Goal: Task Accomplishment & Management: Manage account settings

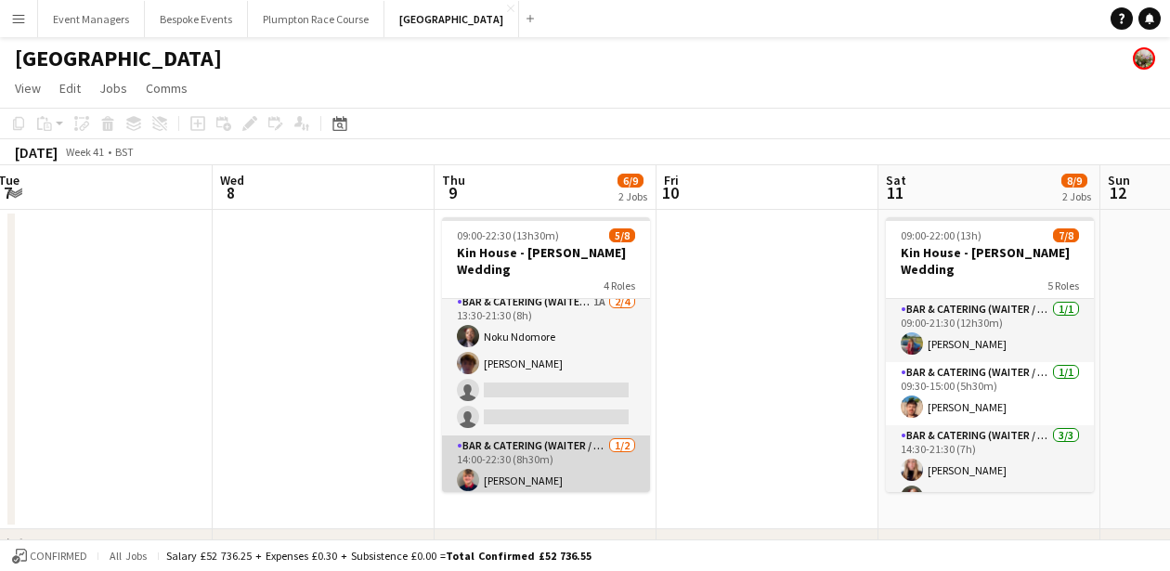
click at [540, 460] on app-card-role "Bar & Catering (Waiter / waitress) [DATE] 14:00-22:30 (8h30m) [PERSON_NAME] sin…" at bounding box center [546, 481] width 208 height 90
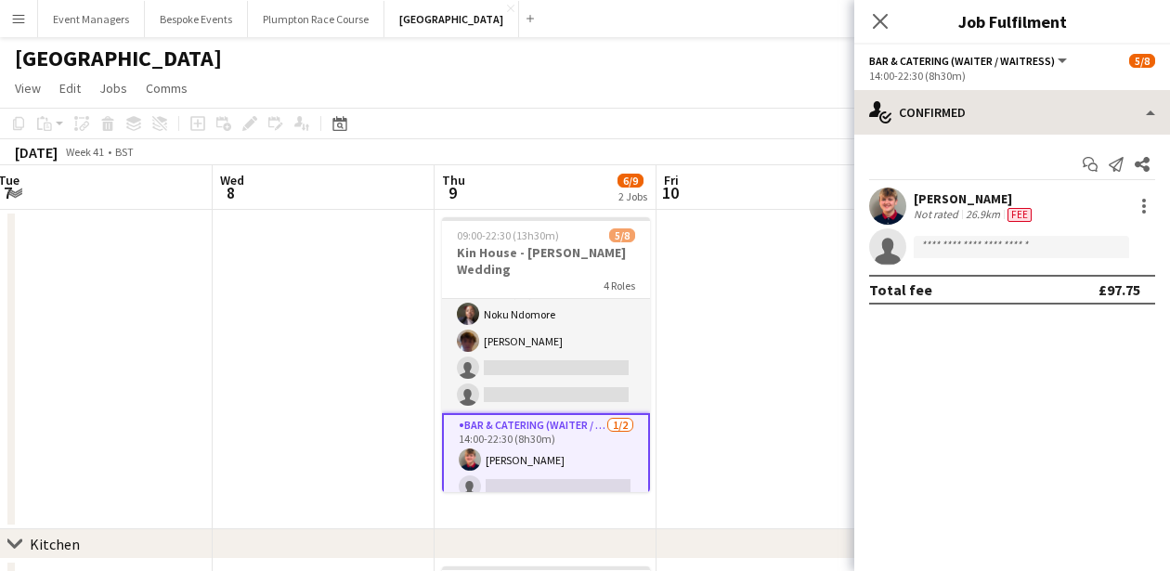
scroll to position [154, 0]
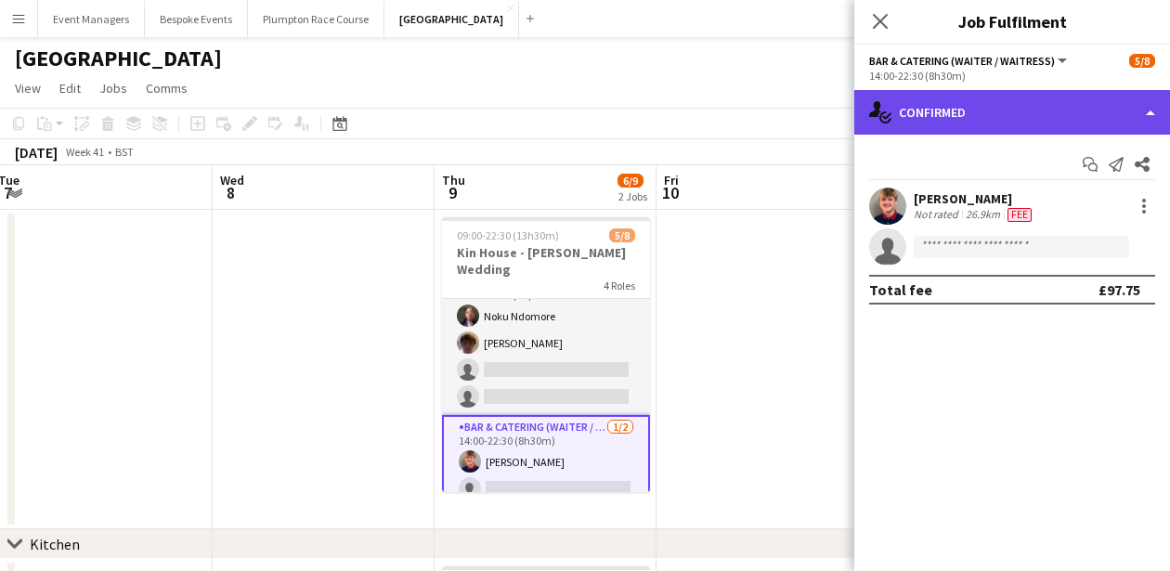
click at [1015, 110] on div "single-neutral-actions-check-2 Confirmed" at bounding box center [1012, 112] width 316 height 45
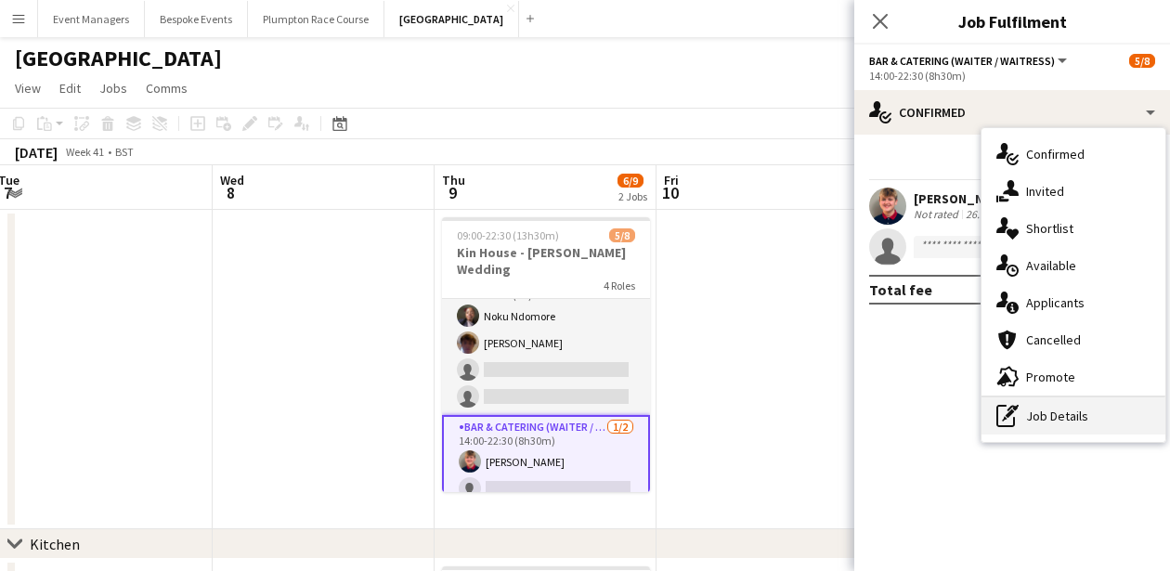
click at [1077, 408] on div "pen-write Job Details" at bounding box center [1074, 416] width 184 height 37
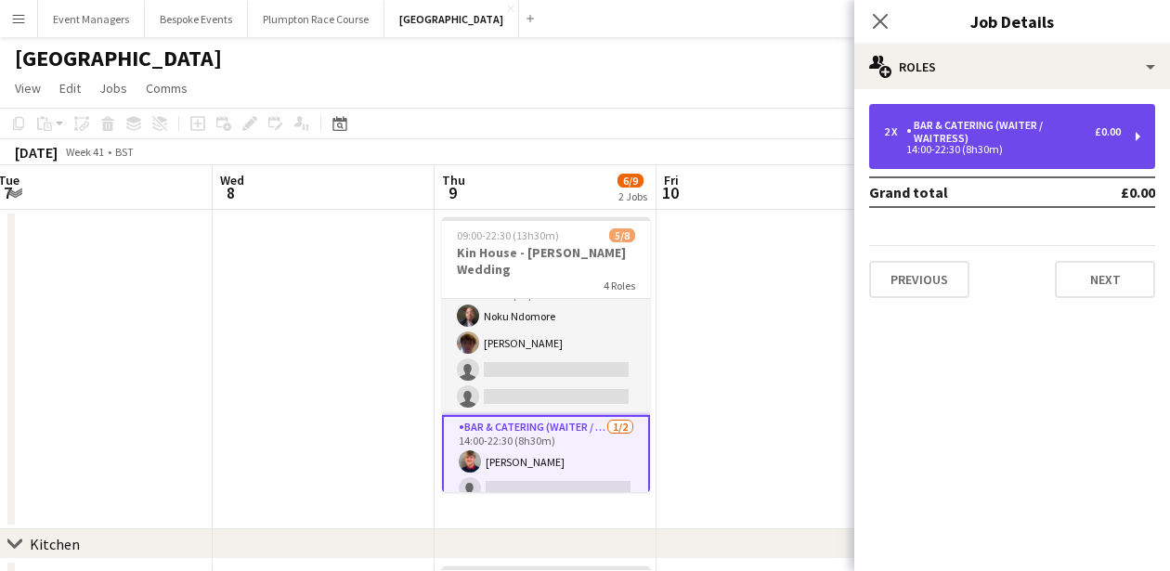
click at [1040, 138] on div "Bar & Catering (Waiter / waitress)" at bounding box center [1000, 132] width 189 height 26
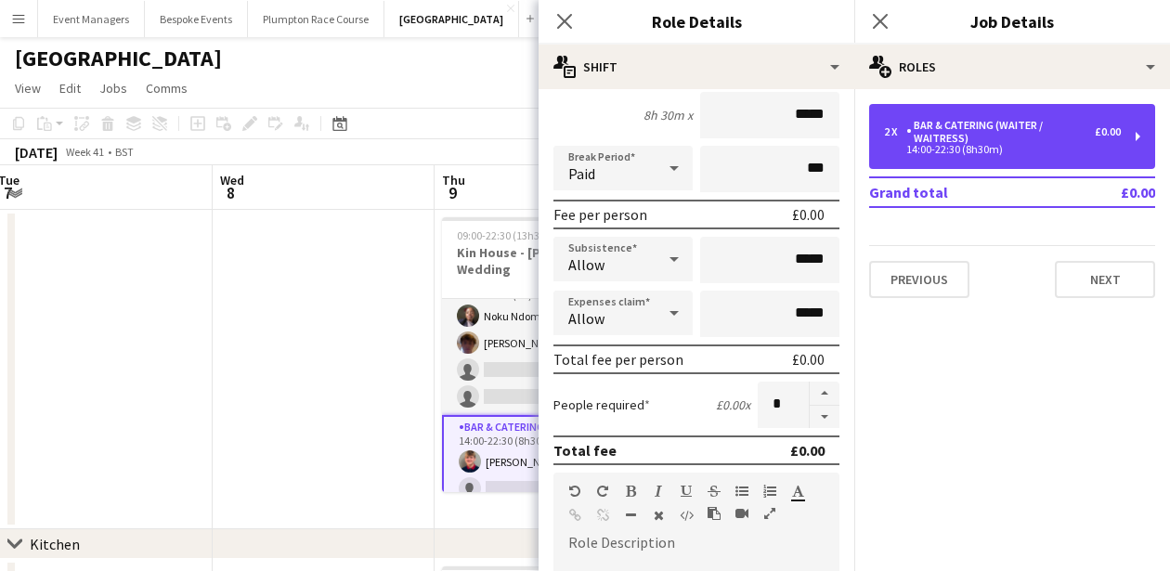
scroll to position [195, 0]
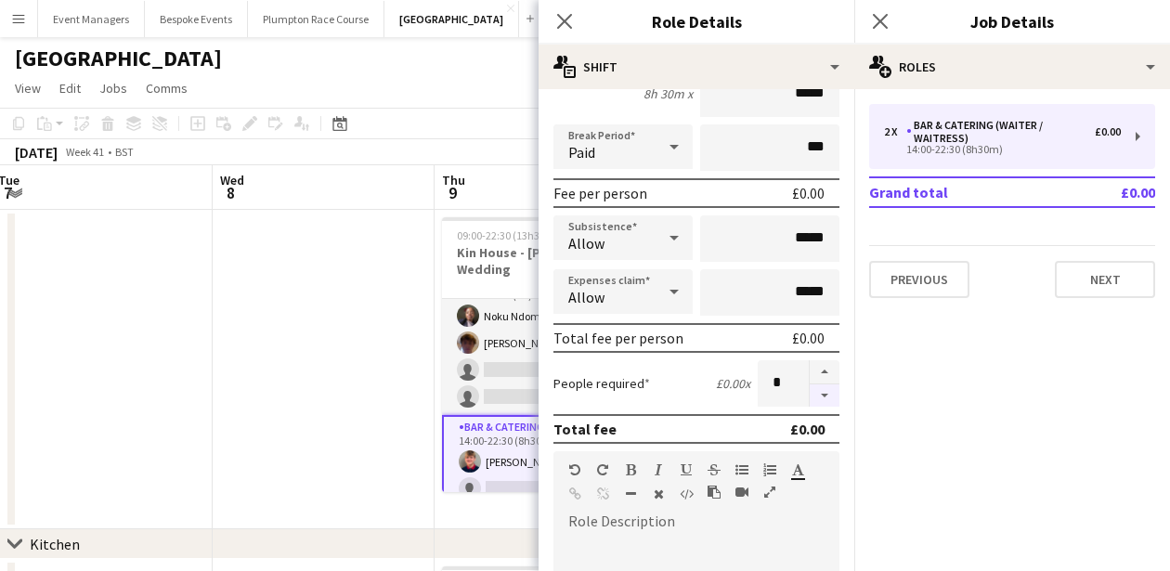
click at [828, 405] on button "button" at bounding box center [825, 396] width 30 height 23
type input "*"
click at [881, 27] on icon "Close pop-in" at bounding box center [880, 21] width 18 height 18
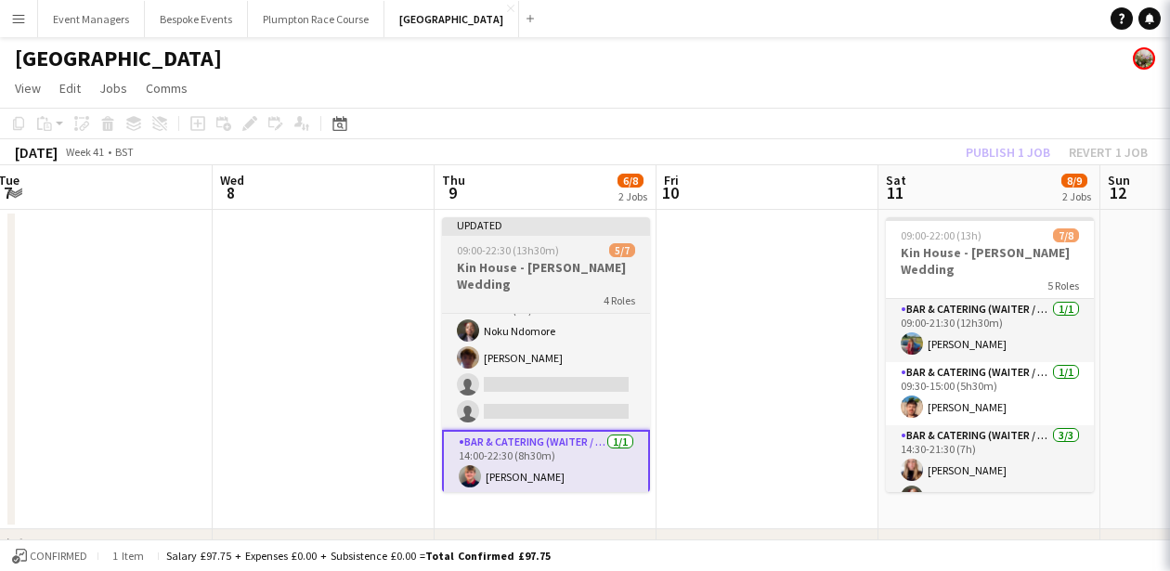
scroll to position [142, 0]
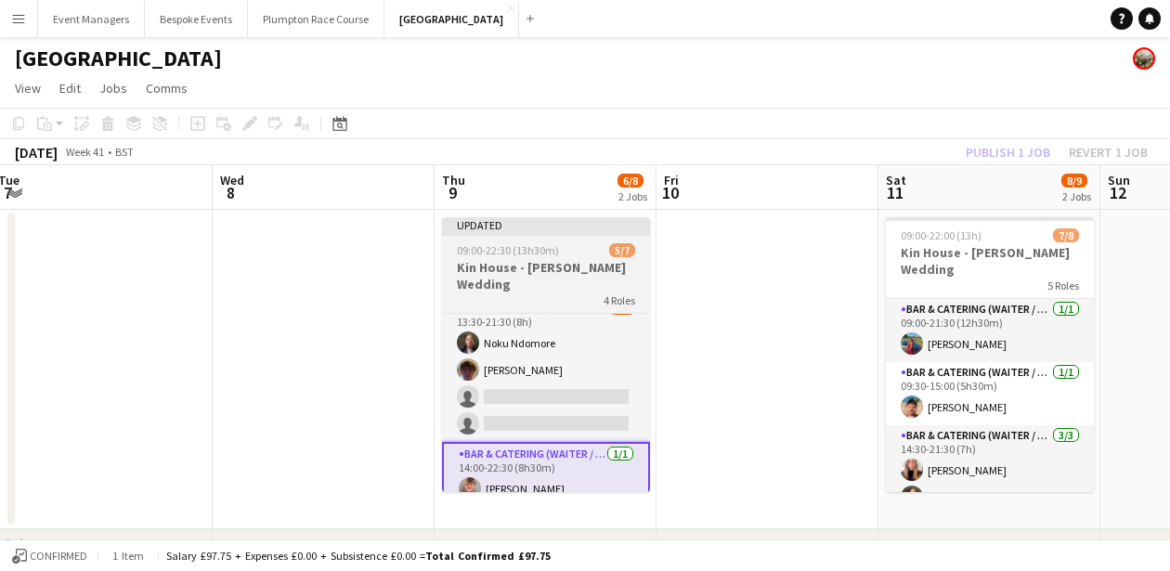
click at [549, 257] on app-job-card "Updated 09:00-22:30 (13h30m) 5/7 Kin House - [PERSON_NAME] Wedding 4 Roles Bar …" at bounding box center [546, 354] width 208 height 275
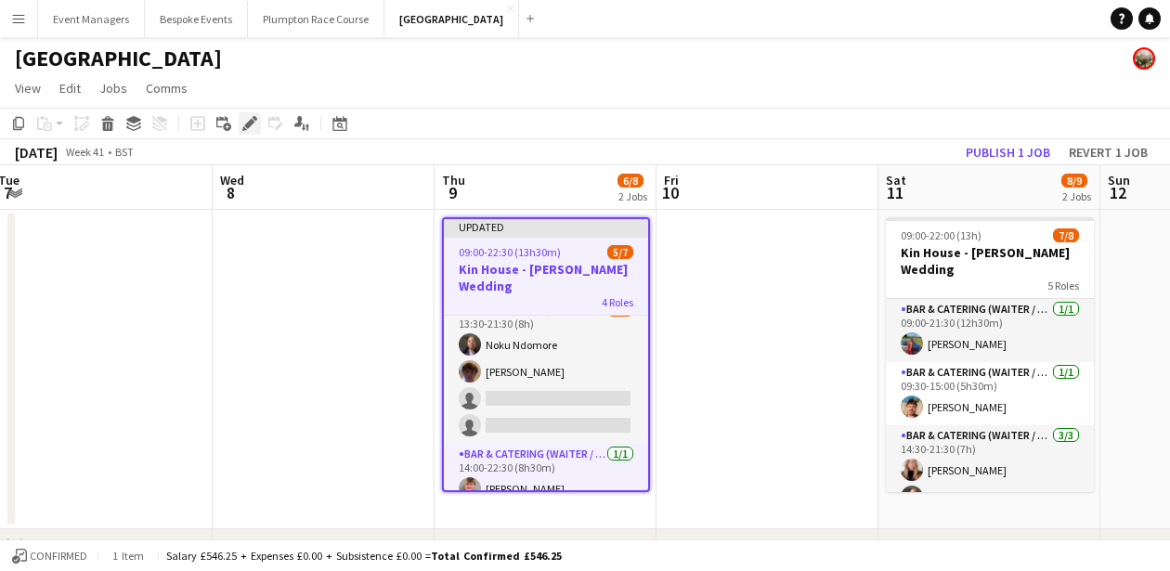
click at [254, 126] on icon "Edit" at bounding box center [249, 123] width 15 height 15
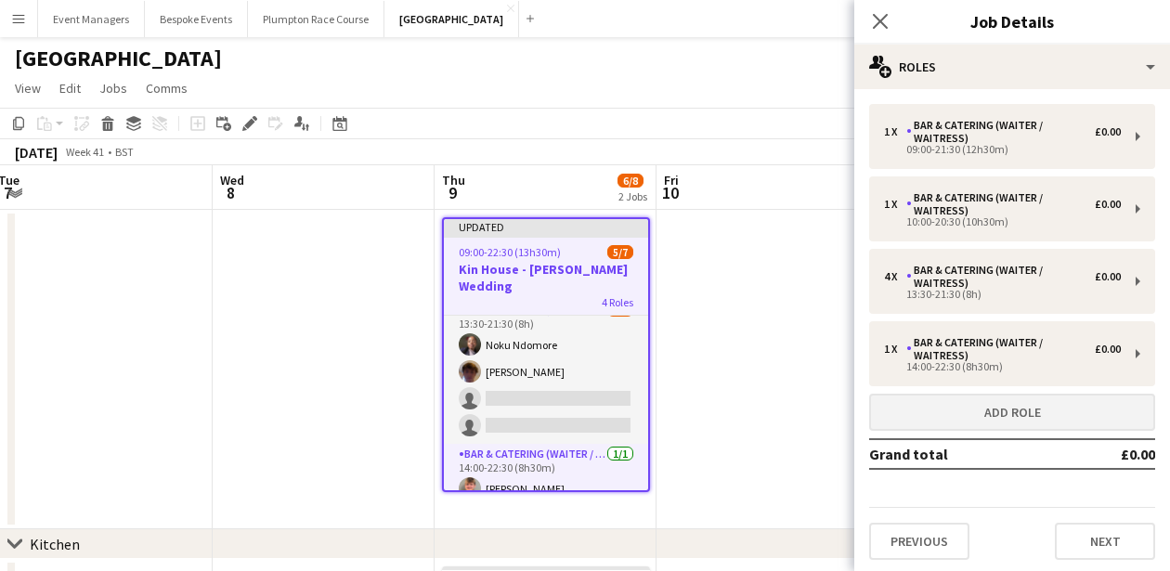
click at [962, 399] on button "Add role" at bounding box center [1012, 412] width 286 height 37
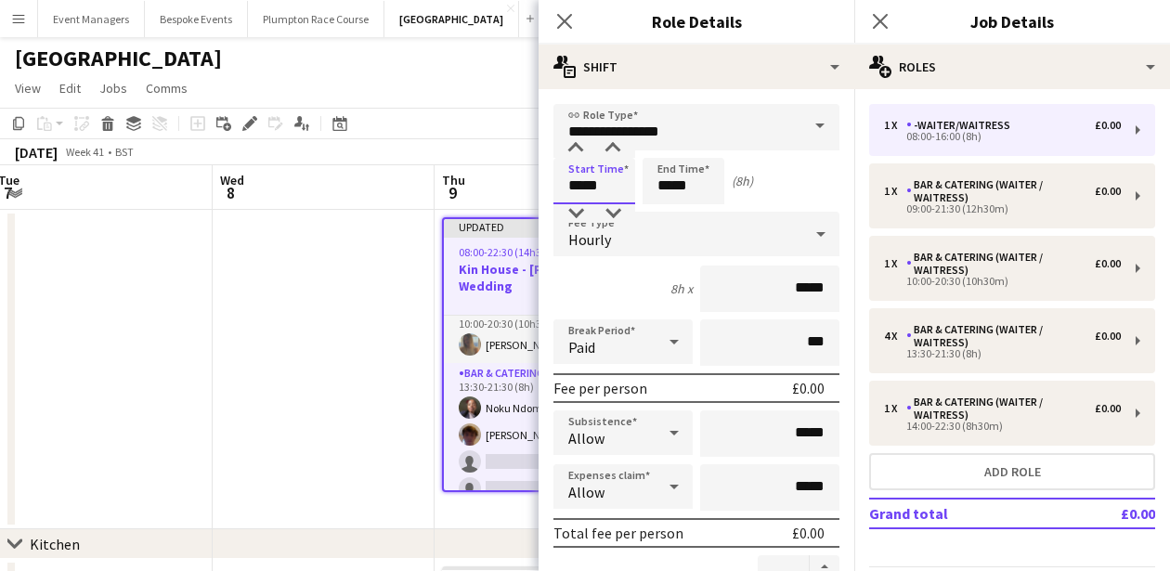
drag, startPoint x: 600, startPoint y: 182, endPoint x: 534, endPoint y: 198, distance: 67.8
click at [534, 198] on body "Menu Boards Boards Boards All jobs Status Workforce Workforce My Workforce Recr…" at bounding box center [585, 433] width 1170 height 867
type input "*****"
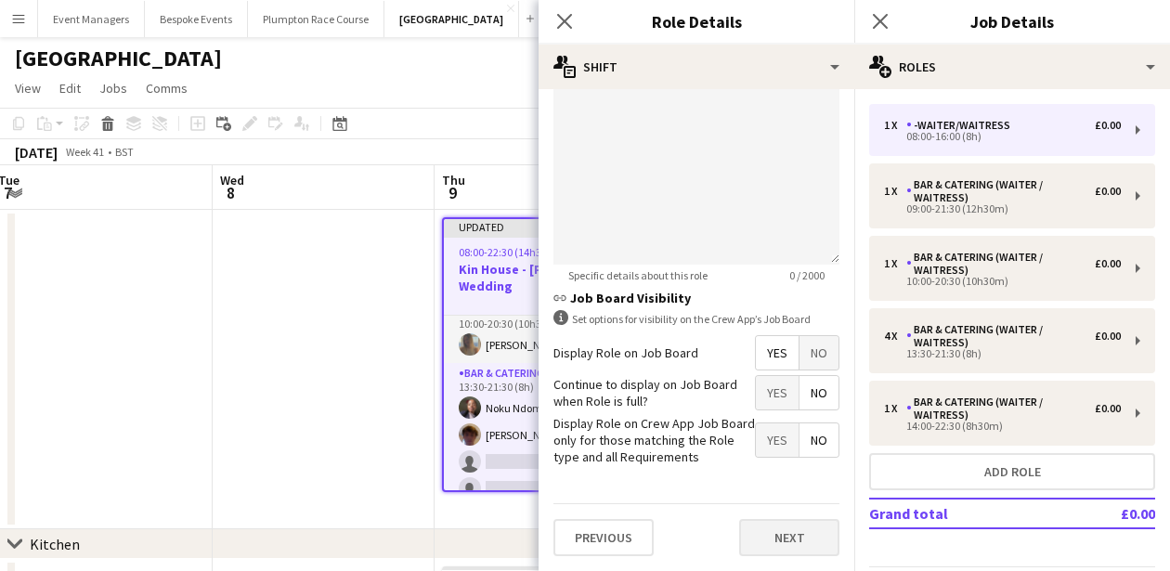
scroll to position [686, 0]
click at [797, 530] on button "Next" at bounding box center [789, 538] width 100 height 37
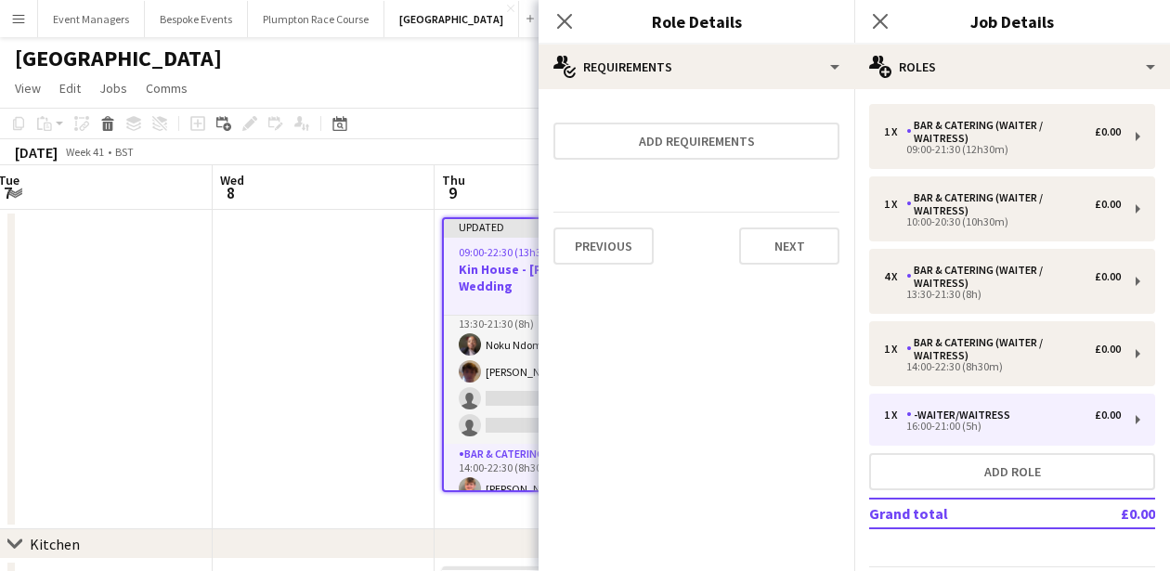
scroll to position [0, 0]
click at [880, 21] on icon at bounding box center [880, 21] width 18 height 18
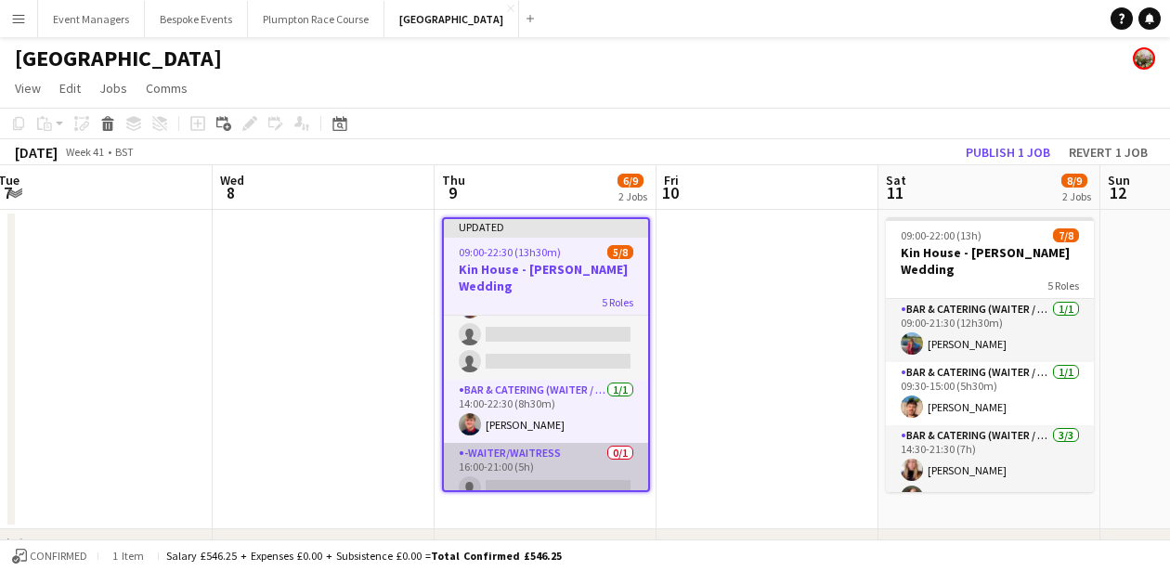
scroll to position [205, 0]
click at [553, 463] on app-card-role "-Waiter/Waitress 0/1 16:00-21:00 (5h) single-neutral-actions" at bounding box center [546, 475] width 204 height 63
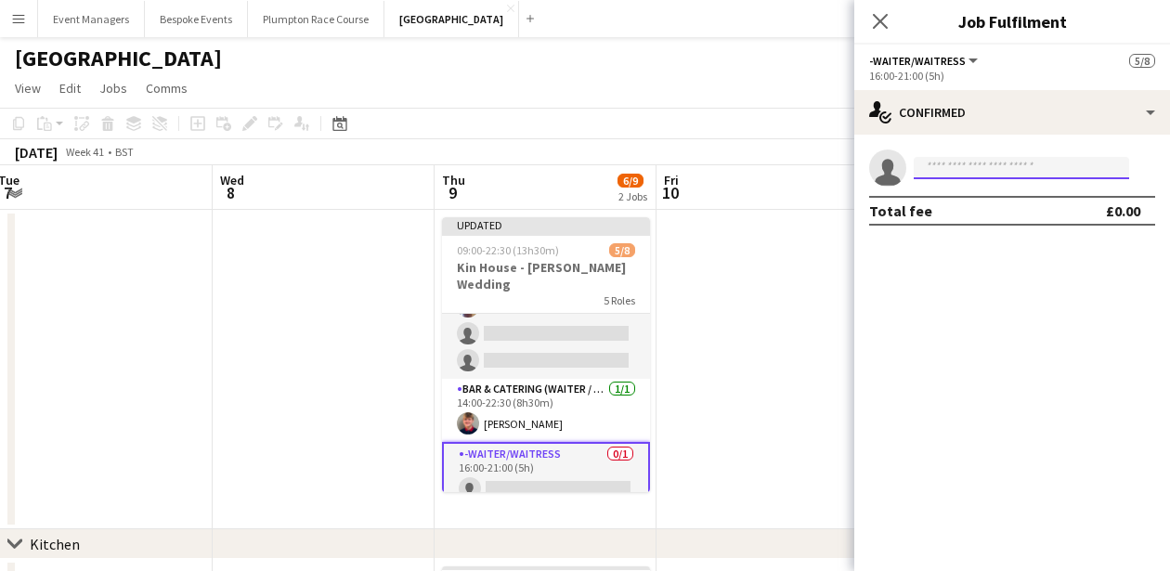
click at [966, 169] on input at bounding box center [1021, 168] width 215 height 22
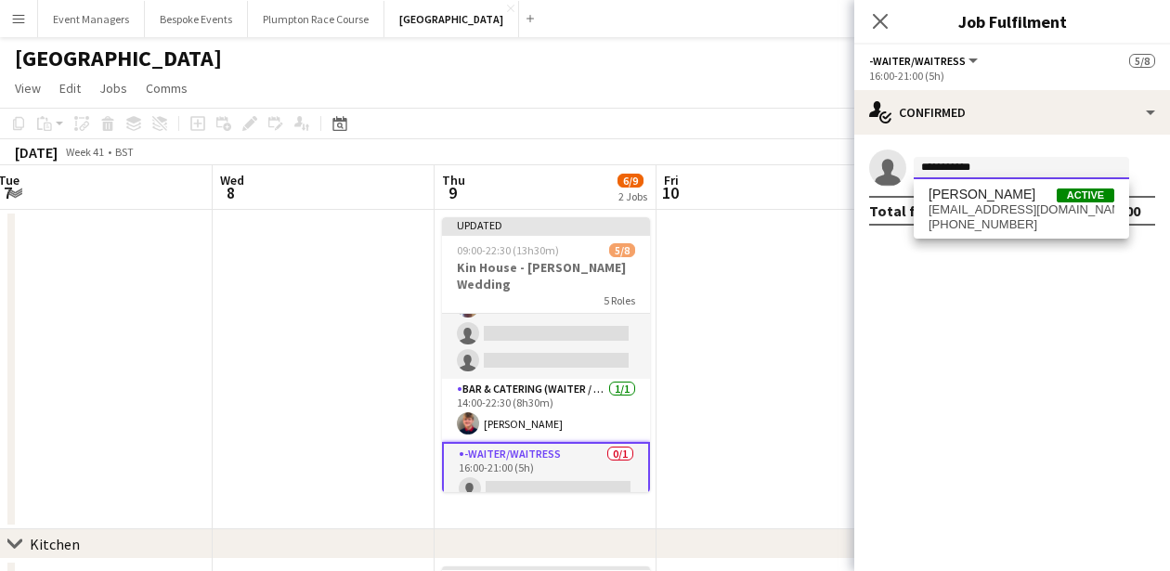
type input "**********"
drag, startPoint x: 985, startPoint y: 364, endPoint x: 1004, endPoint y: 215, distance: 149.8
click at [1004, 215] on span "[EMAIL_ADDRESS][DOMAIN_NAME]" at bounding box center [1022, 209] width 186 height 15
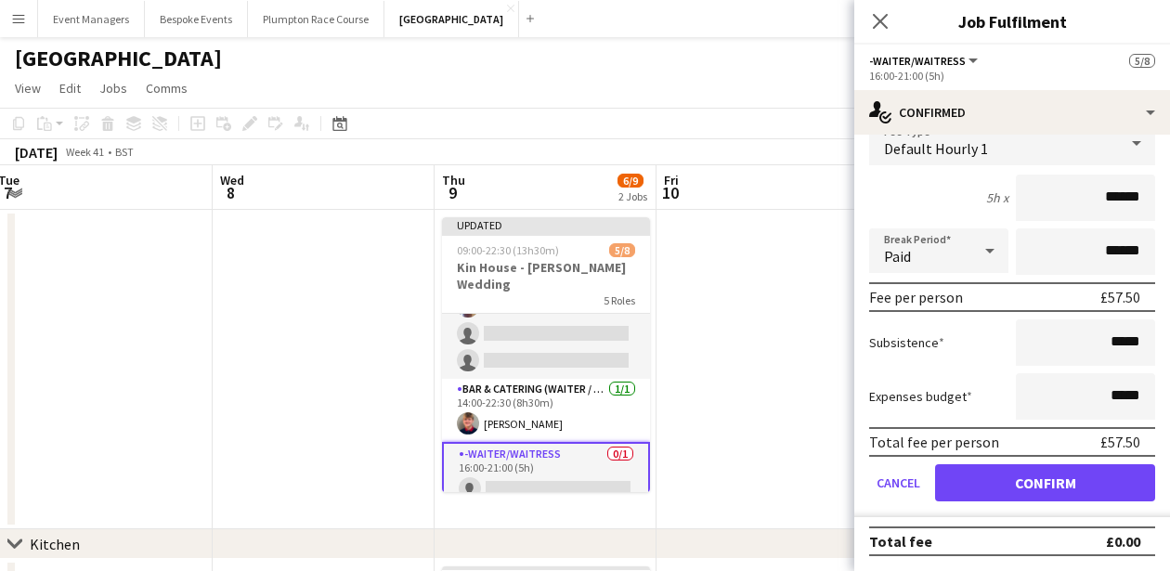
scroll to position [91, 0]
click at [1043, 486] on button "Confirm" at bounding box center [1045, 482] width 220 height 37
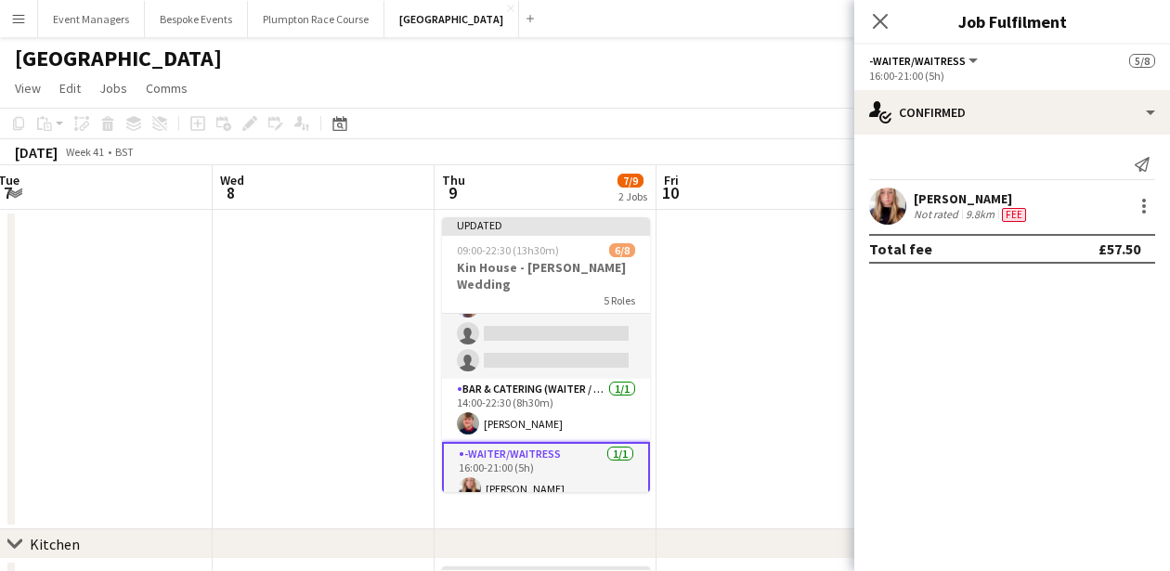
scroll to position [0, 0]
click at [882, 11] on app-icon "Close pop-in" at bounding box center [880, 21] width 27 height 27
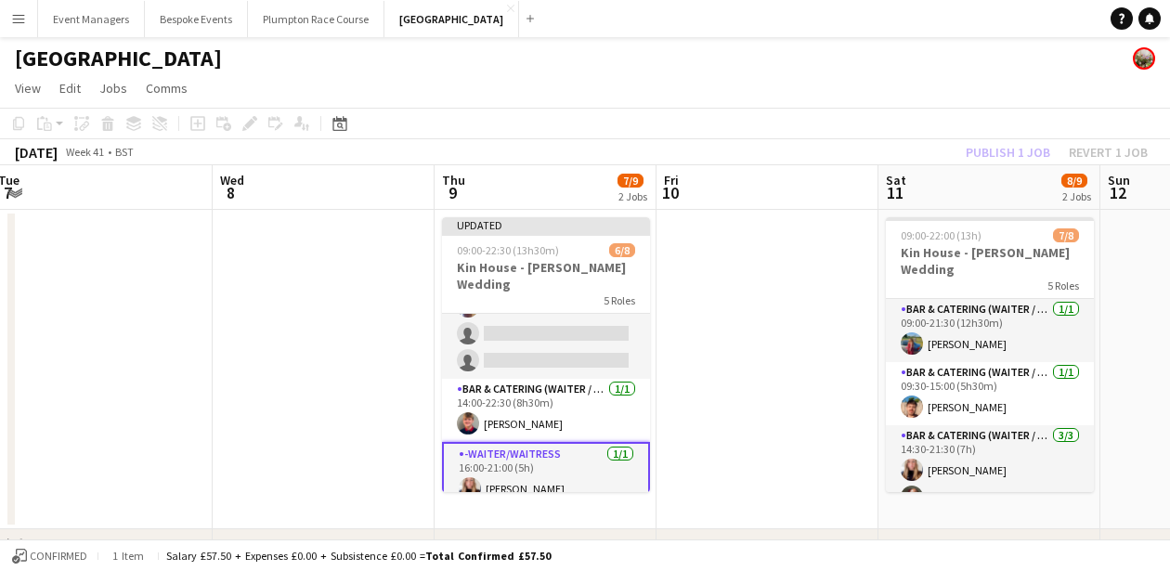
click at [1024, 155] on div "Publish 1 job Revert 1 job" at bounding box center [1057, 152] width 227 height 24
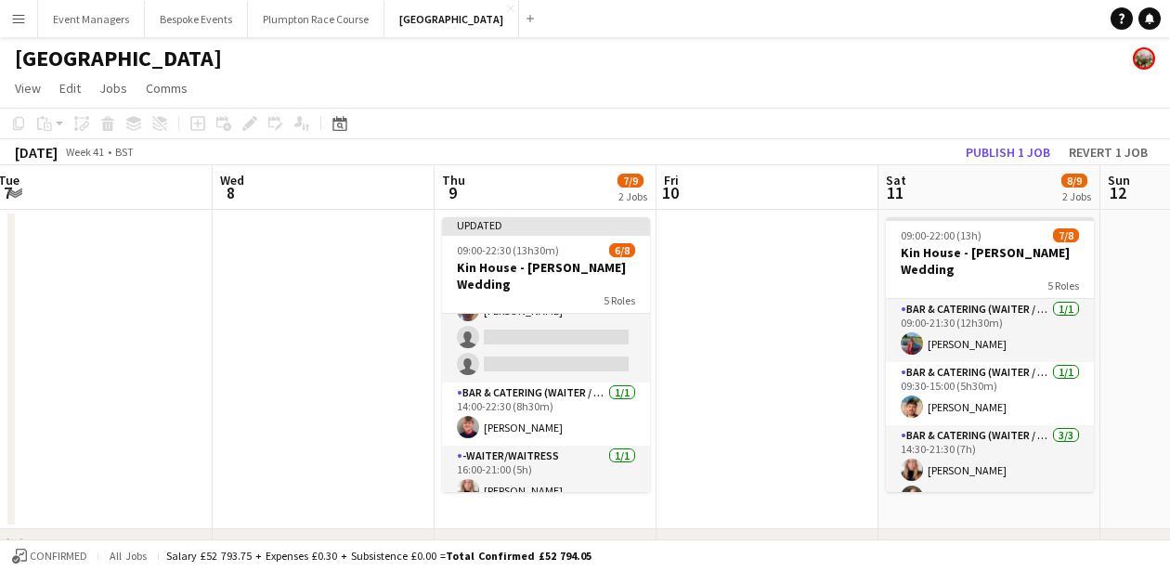
click at [1024, 155] on button "Publish 1 job" at bounding box center [1007, 152] width 99 height 24
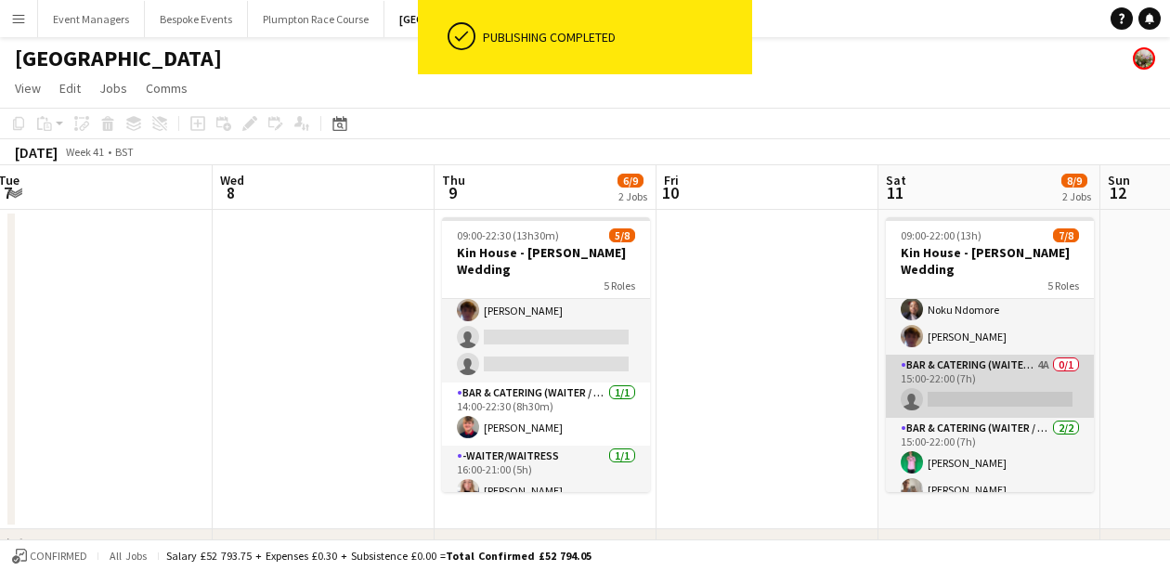
scroll to position [187, 0]
click at [959, 397] on app-card-role "Bar & Catering (Waiter / waitress) 4A 0/1 15:00-22:00 (7h) single-neutral-actio…" at bounding box center [990, 387] width 208 height 63
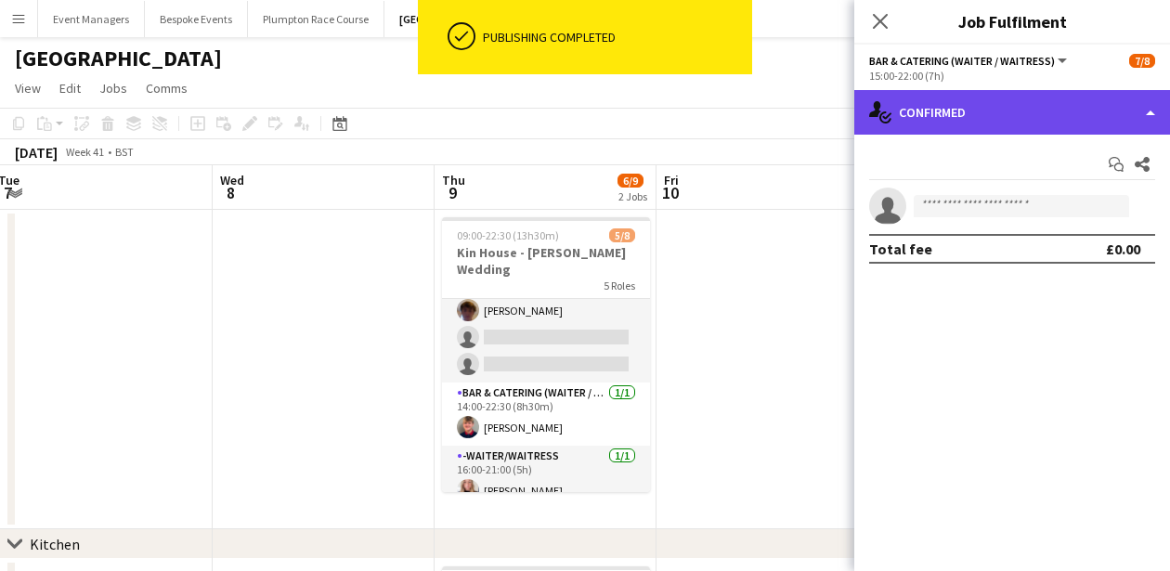
click at [974, 100] on div "single-neutral-actions-check-2 Confirmed" at bounding box center [1012, 112] width 316 height 45
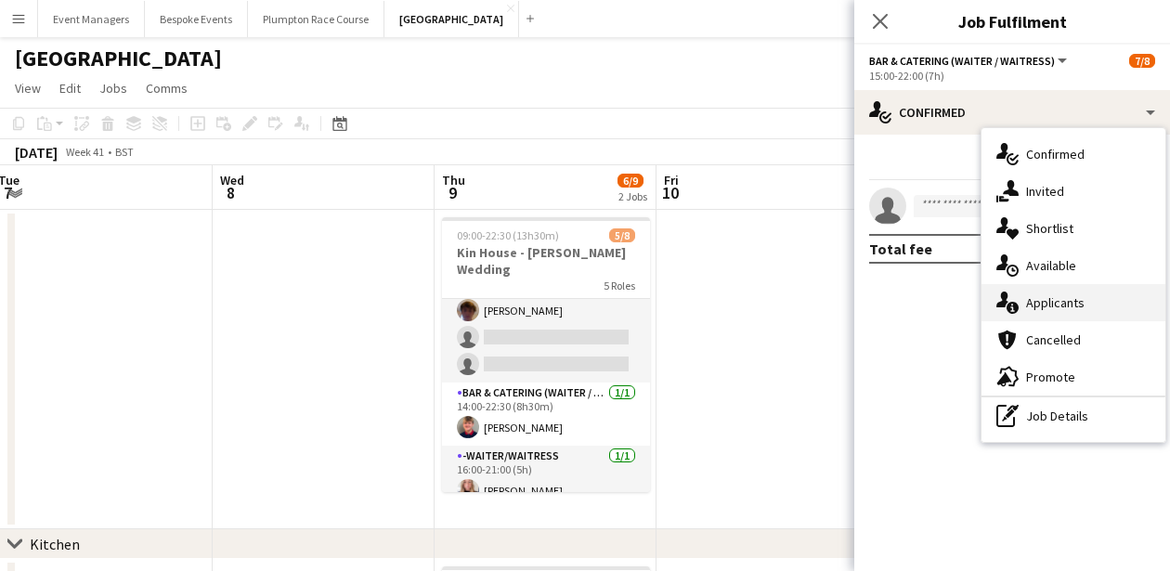
click at [1036, 312] on div "single-neutral-actions-information Applicants" at bounding box center [1074, 302] width 184 height 37
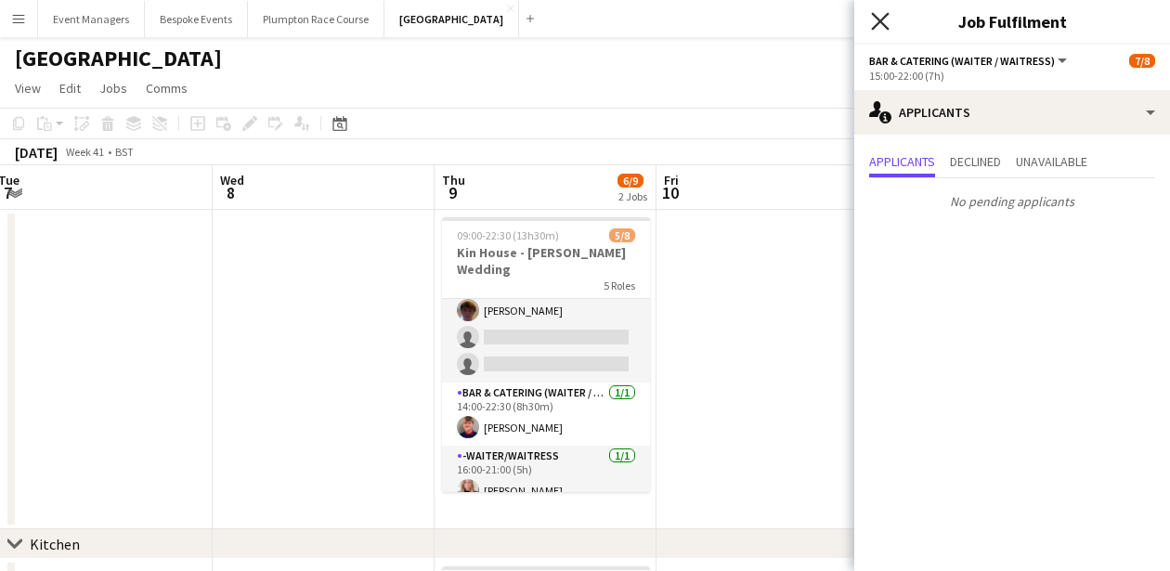
click at [874, 18] on icon "Close pop-in" at bounding box center [880, 21] width 18 height 18
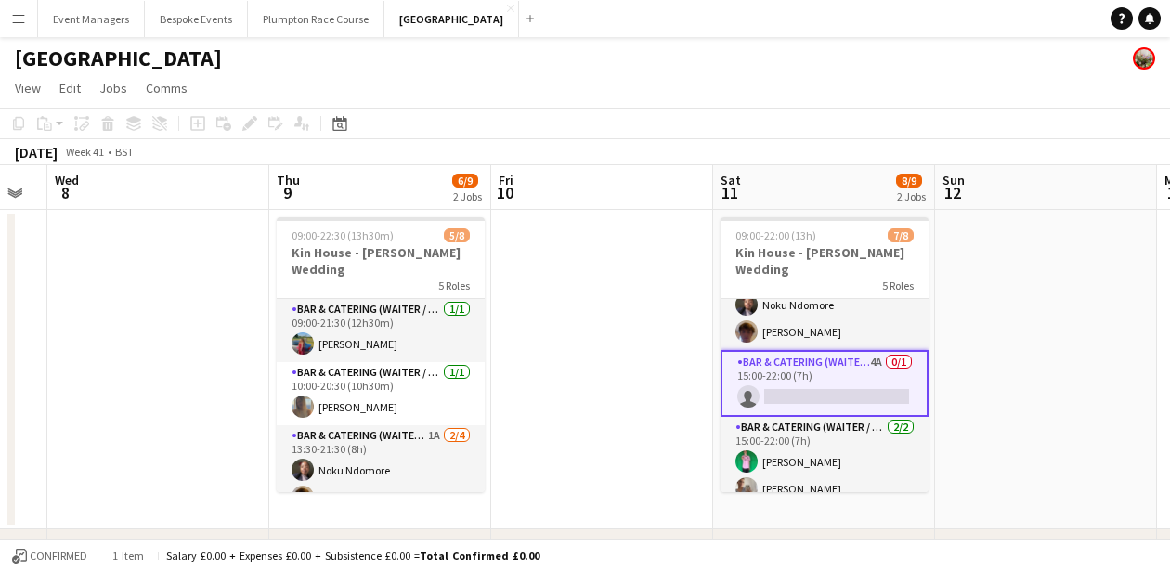
scroll to position [190, 0]
click at [19, 20] on app-icon "Menu" at bounding box center [18, 18] width 15 height 15
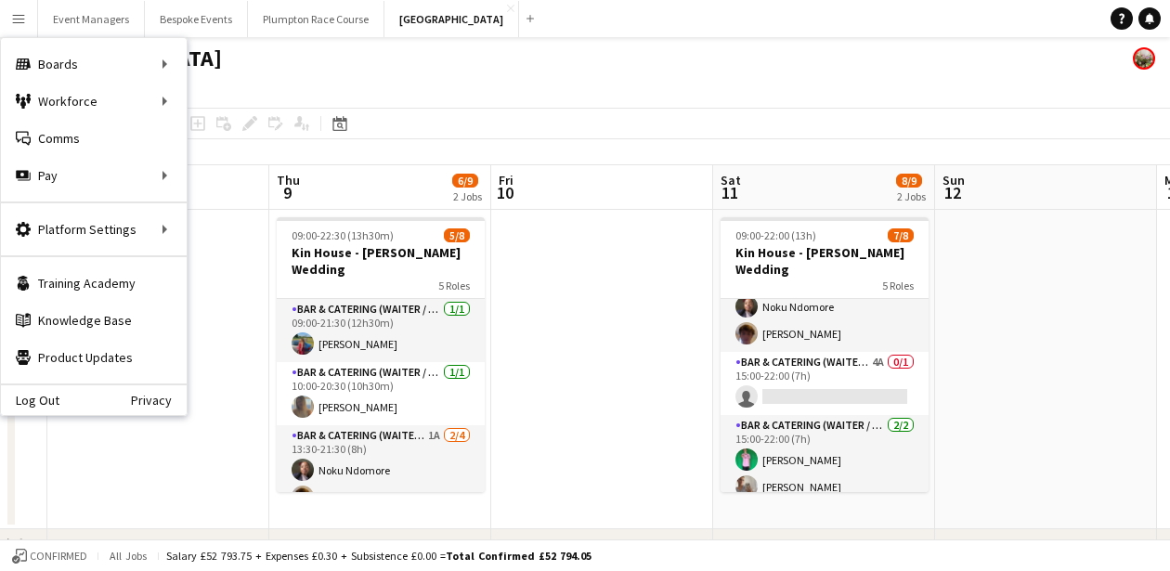
scroll to position [187, 0]
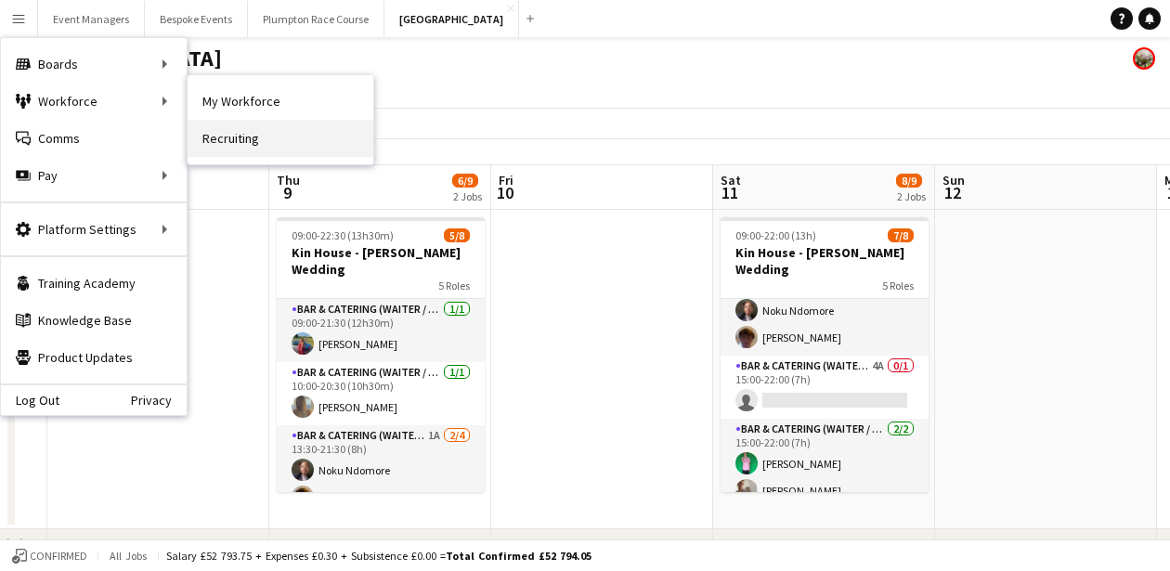
click at [258, 140] on link "Recruiting" at bounding box center [281, 138] width 186 height 37
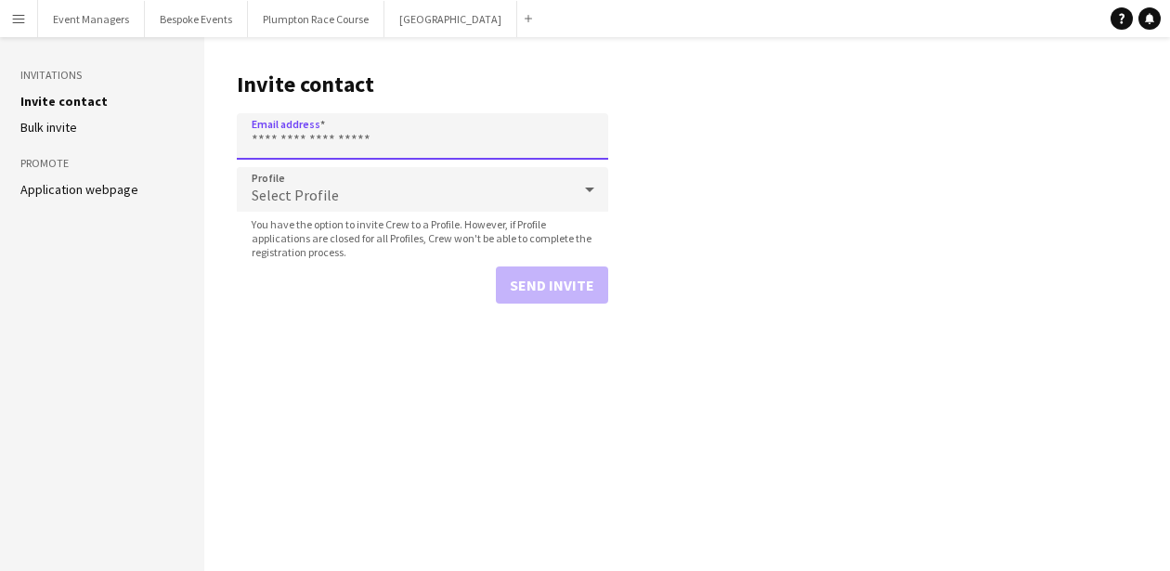
click at [323, 131] on input "Email address" at bounding box center [423, 136] width 372 height 46
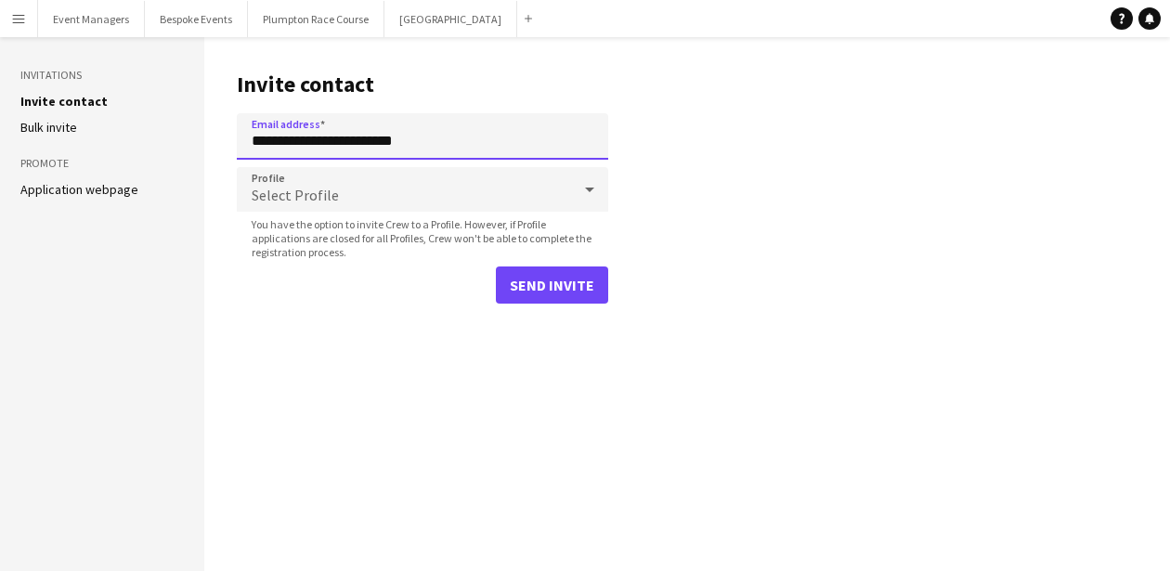
type input "**********"
click at [350, 197] on div "Select Profile" at bounding box center [404, 189] width 334 height 45
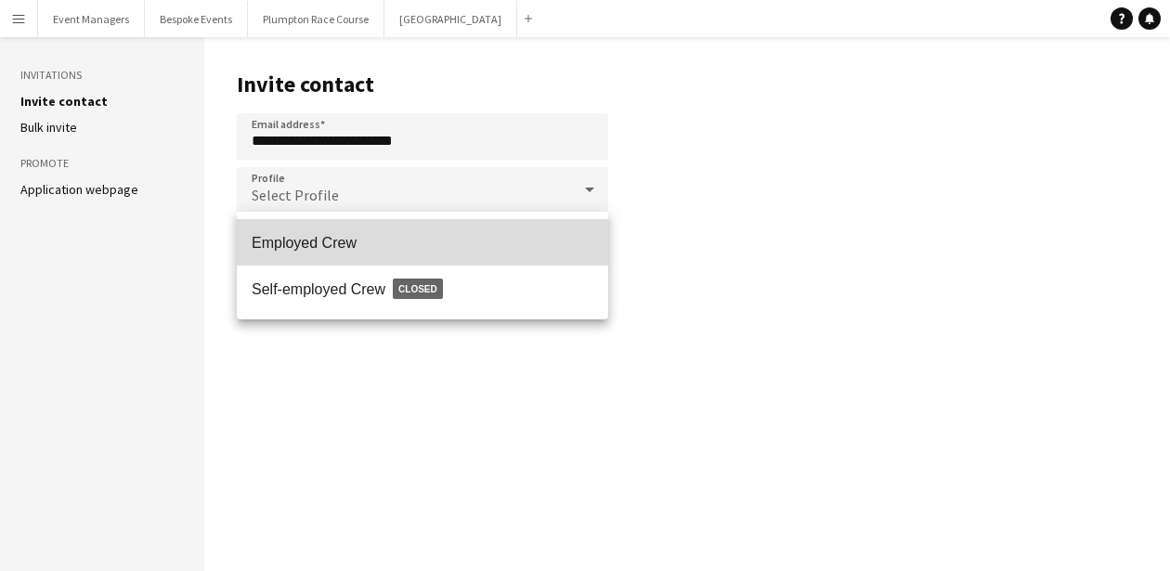
click at [355, 247] on span "Employed Crew" at bounding box center [423, 243] width 342 height 18
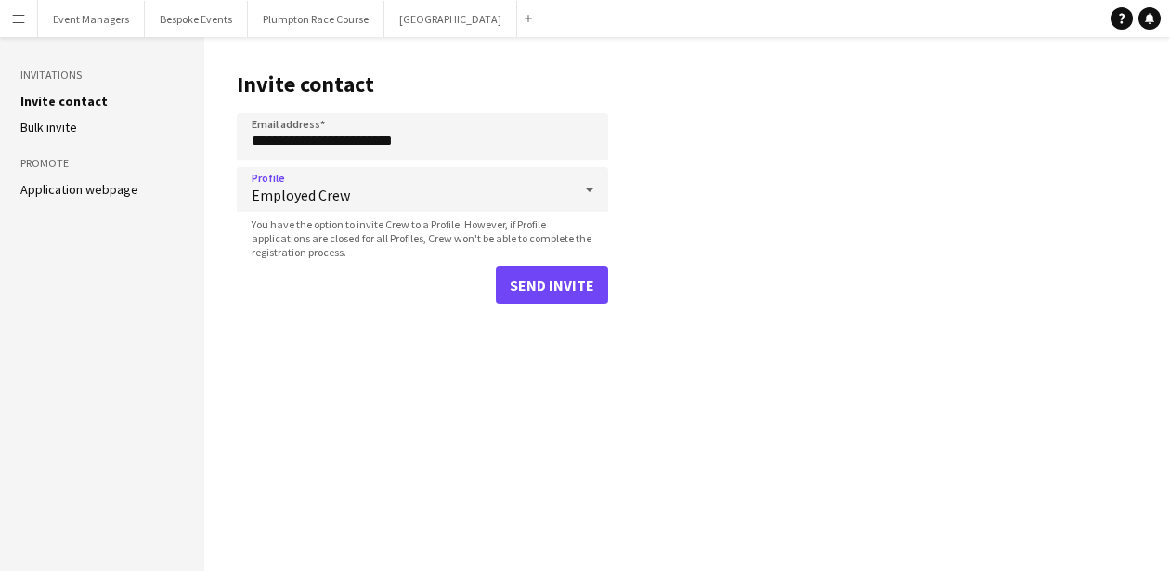
click at [555, 282] on button "Send invite" at bounding box center [552, 285] width 112 height 37
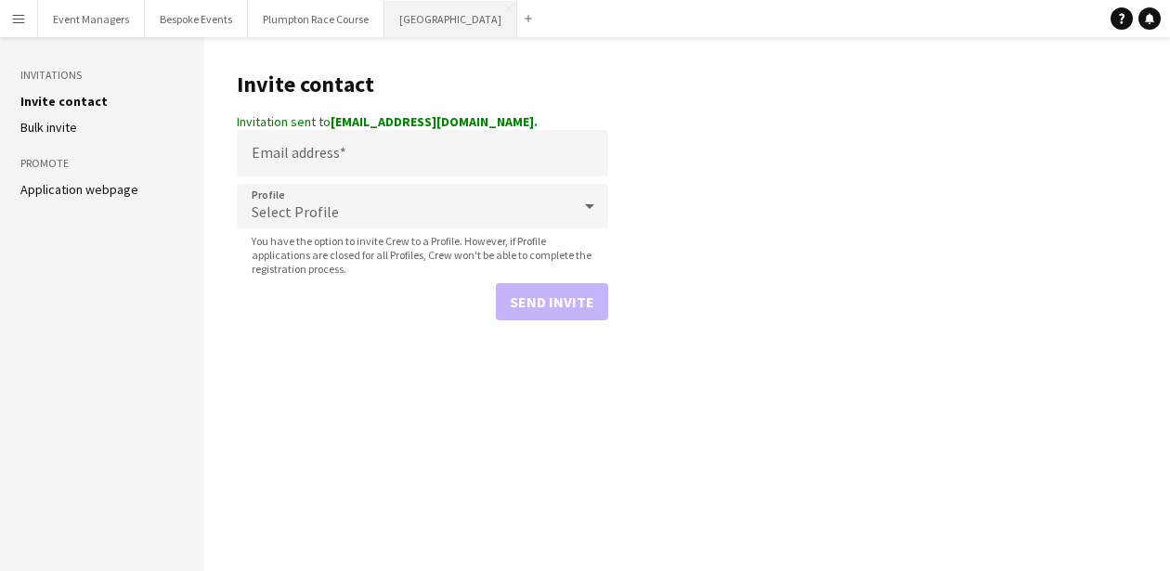
click at [416, 12] on button "[GEOGRAPHIC_DATA] Close" at bounding box center [451, 19] width 133 height 36
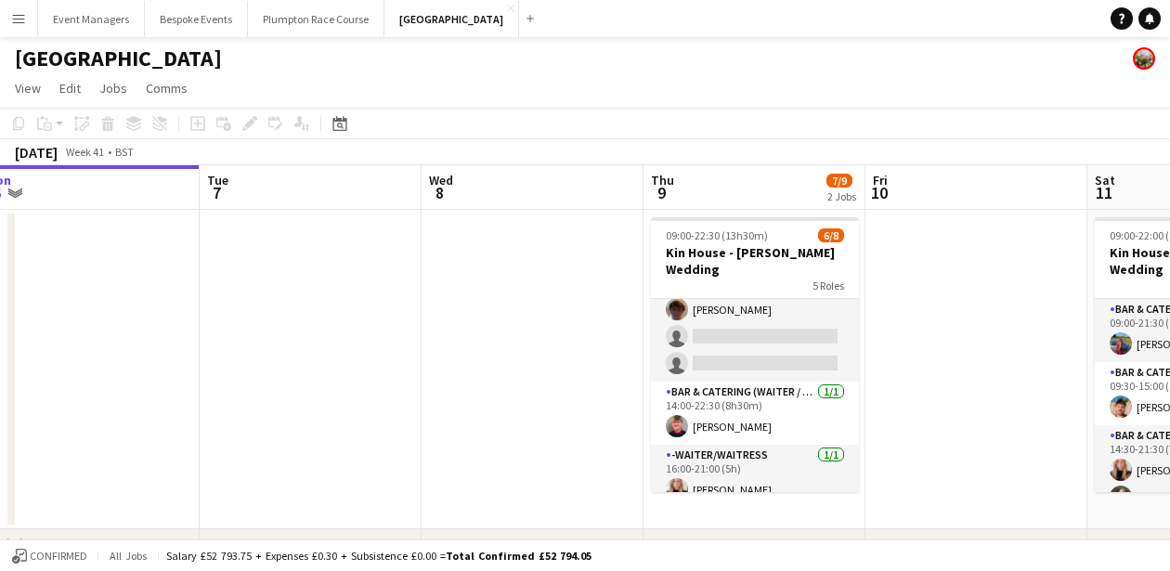
scroll to position [187, 0]
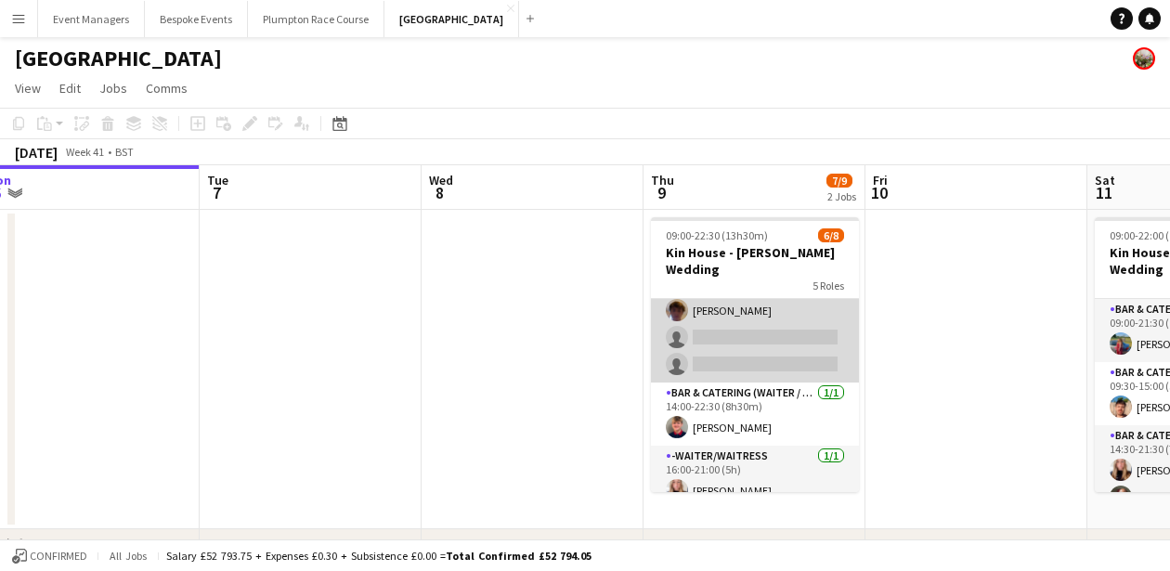
click at [737, 334] on app-card-role "Bar & Catering (Waiter / waitress) 1A [DATE] 13:30-21:30 (8h) Noku Ndomore [PER…" at bounding box center [755, 311] width 208 height 144
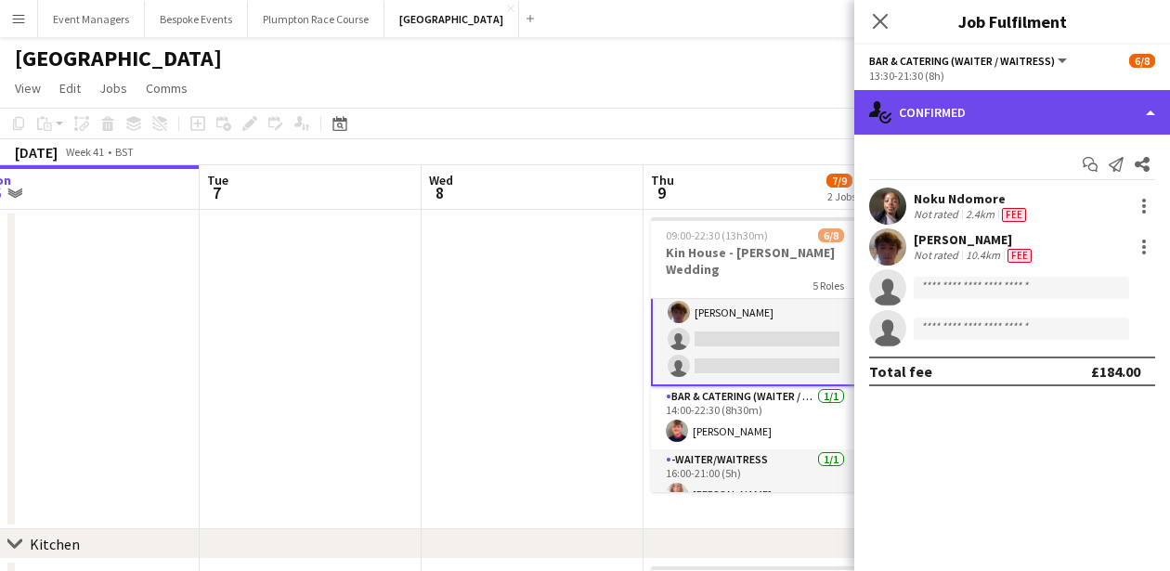
click at [1020, 105] on div "single-neutral-actions-check-2 Confirmed" at bounding box center [1012, 112] width 316 height 45
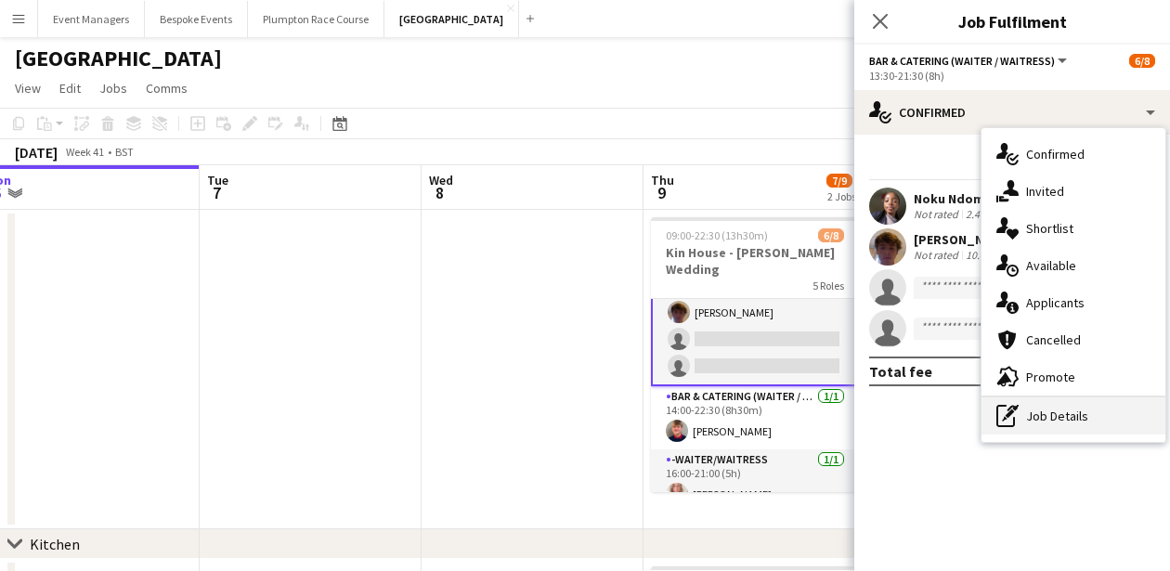
click at [1100, 415] on div "pen-write Job Details" at bounding box center [1074, 416] width 184 height 37
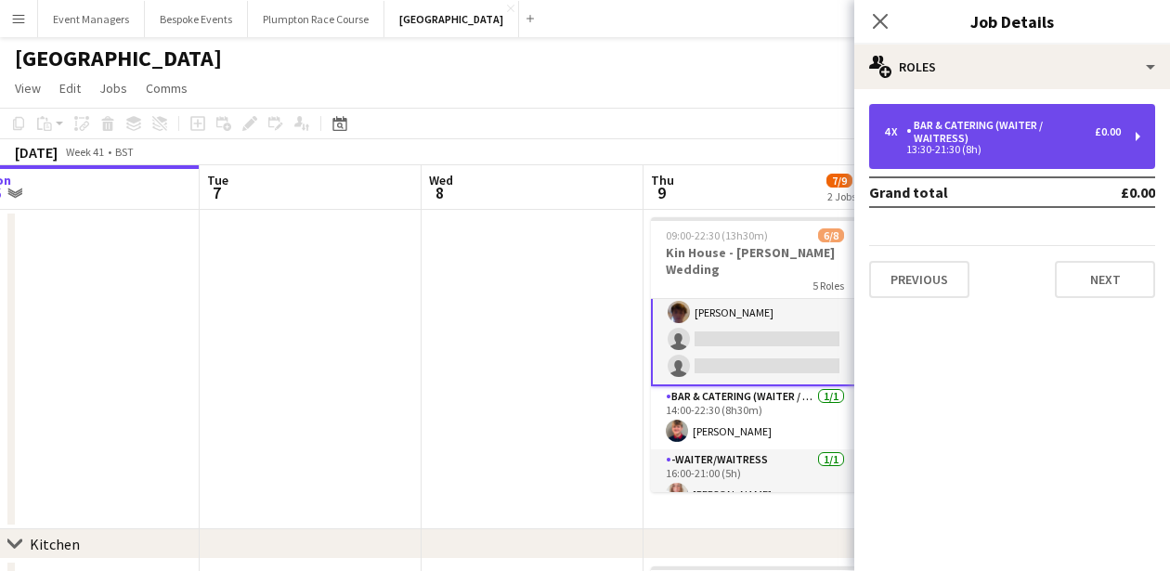
click at [1011, 123] on div "Bar & Catering (Waiter / waitress)" at bounding box center [1000, 132] width 189 height 26
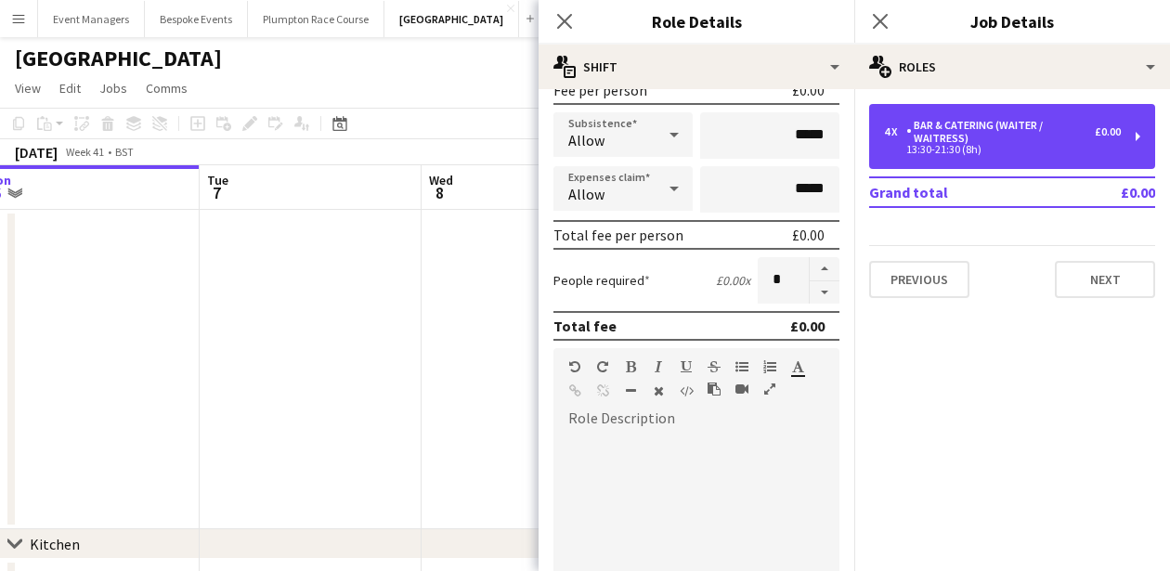
scroll to position [305, 0]
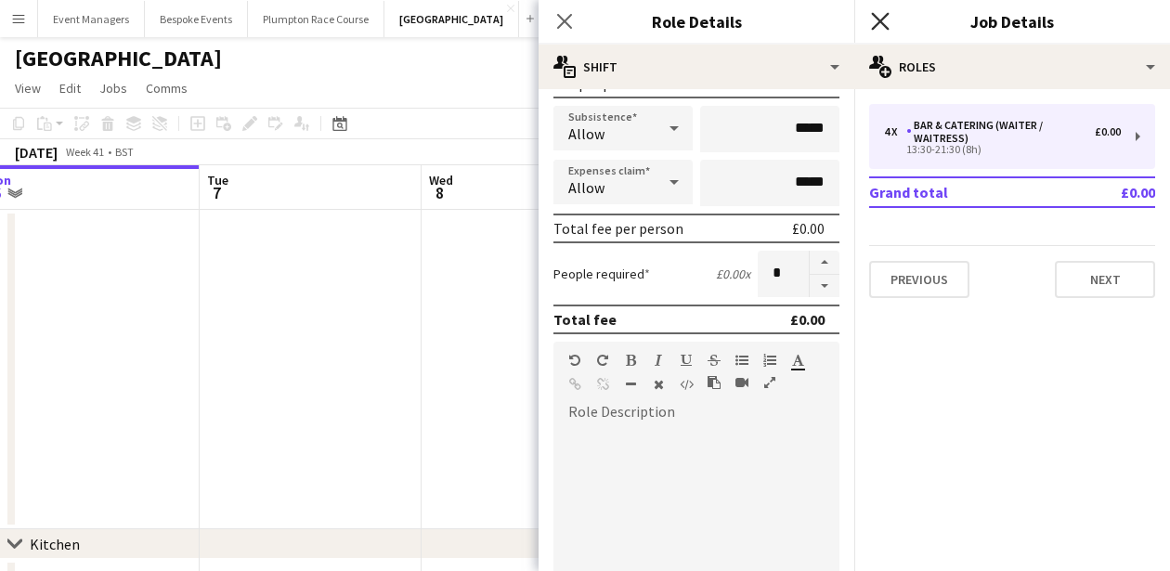
click at [880, 18] on icon "Close pop-in" at bounding box center [880, 21] width 18 height 18
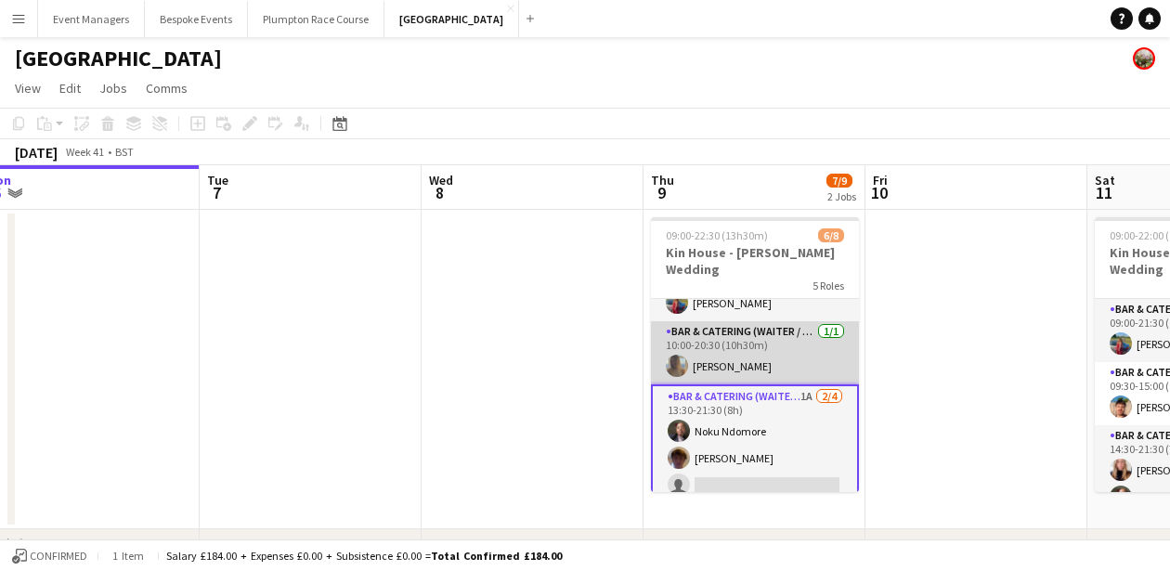
scroll to position [79, 0]
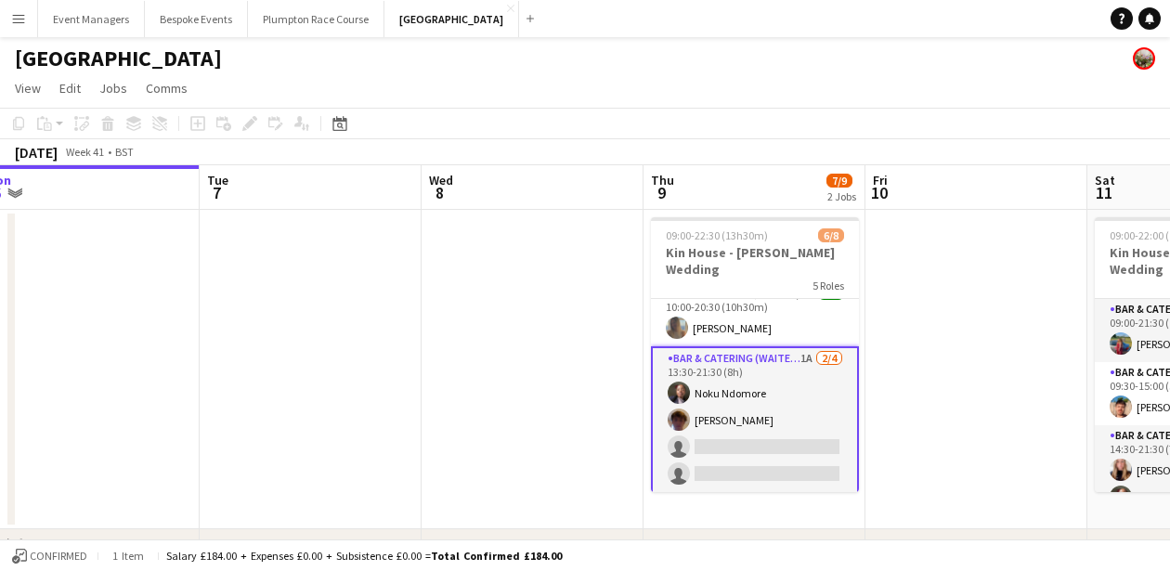
click at [725, 380] on app-card-role "Bar & Catering (Waiter / waitress) 1A [DATE] 13:30-21:30 (8h) Noku Ndomore [PER…" at bounding box center [755, 420] width 208 height 148
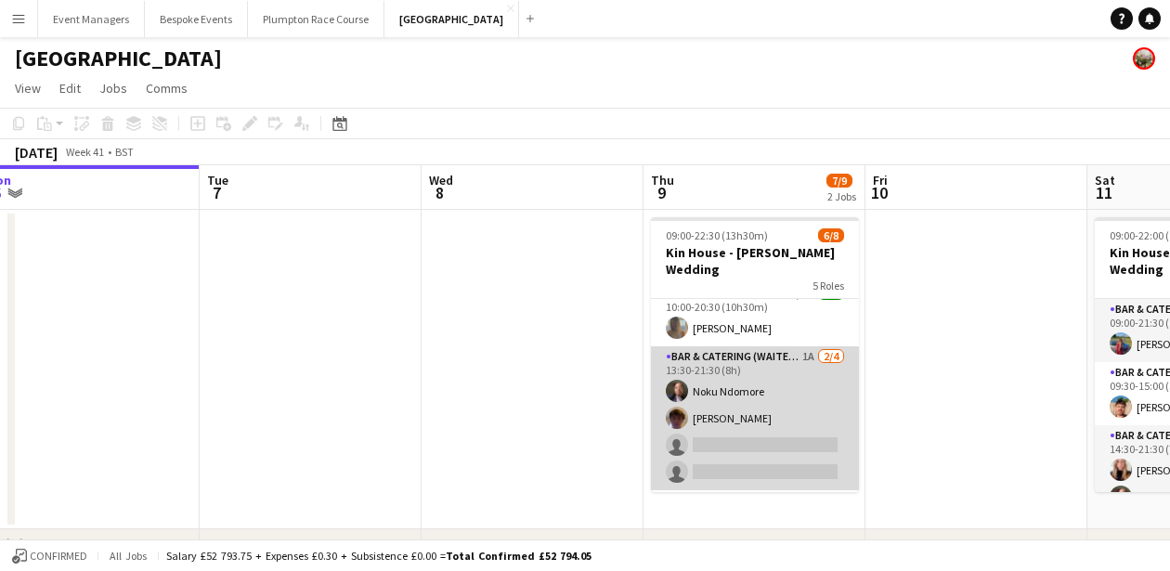
click at [725, 380] on app-card-role "Bar & Catering (Waiter / waitress) 1A [DATE] 13:30-21:30 (8h) Noku Ndomore [PER…" at bounding box center [755, 418] width 208 height 144
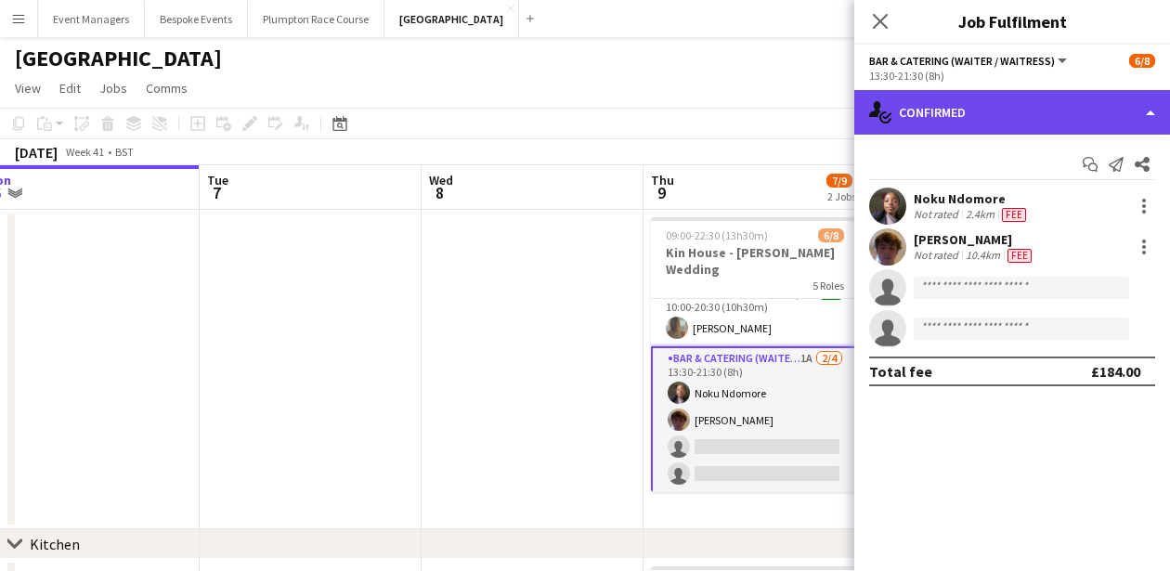
click at [973, 111] on div "single-neutral-actions-check-2 Confirmed" at bounding box center [1012, 112] width 316 height 45
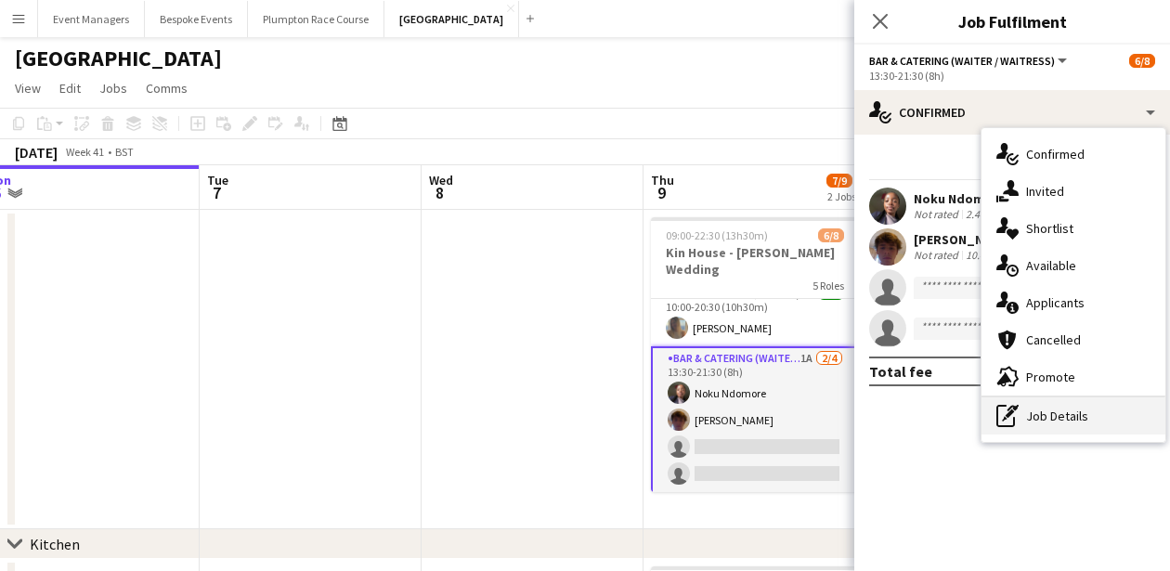
click at [1068, 419] on div "pen-write Job Details" at bounding box center [1074, 416] width 184 height 37
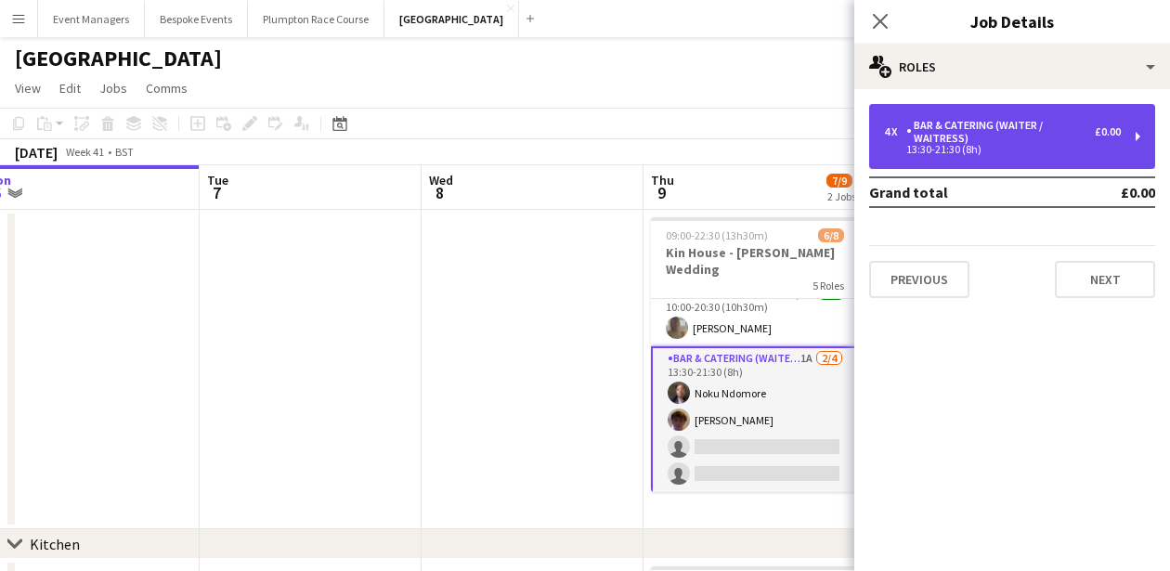
click at [989, 134] on div "Bar & Catering (Waiter / waitress)" at bounding box center [1000, 132] width 189 height 26
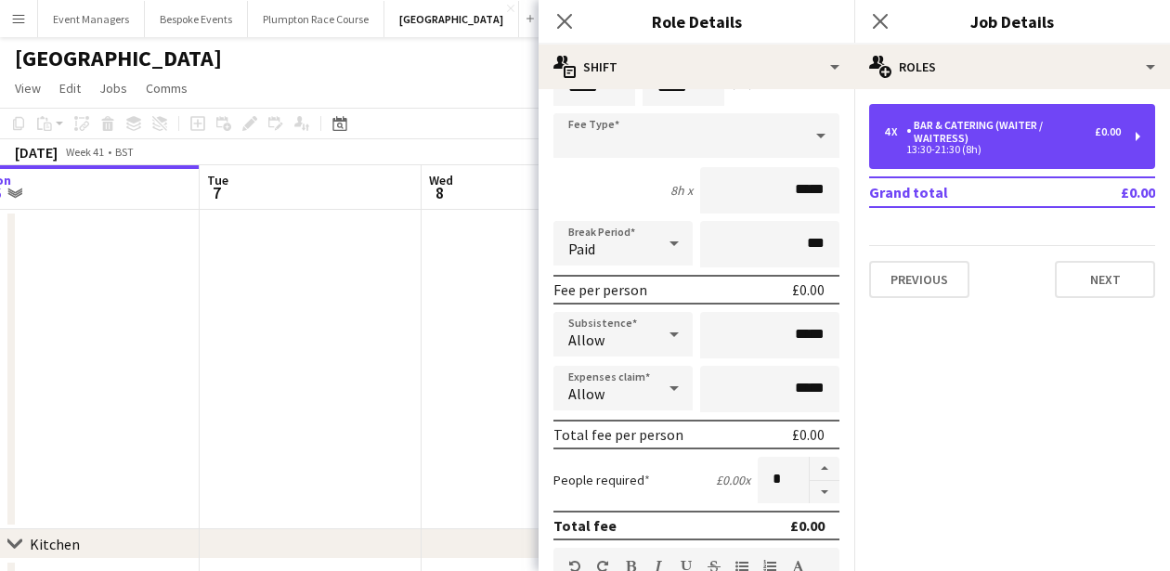
scroll to position [101, 0]
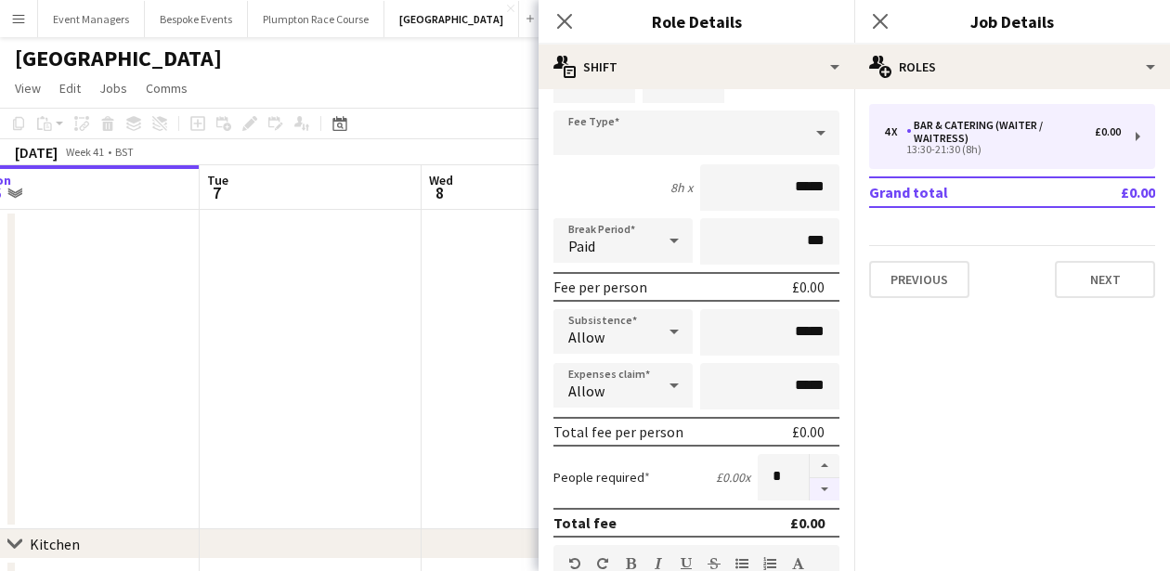
click at [830, 493] on button "button" at bounding box center [825, 489] width 30 height 23
type input "*"
click at [881, 20] on icon at bounding box center [880, 21] width 18 height 18
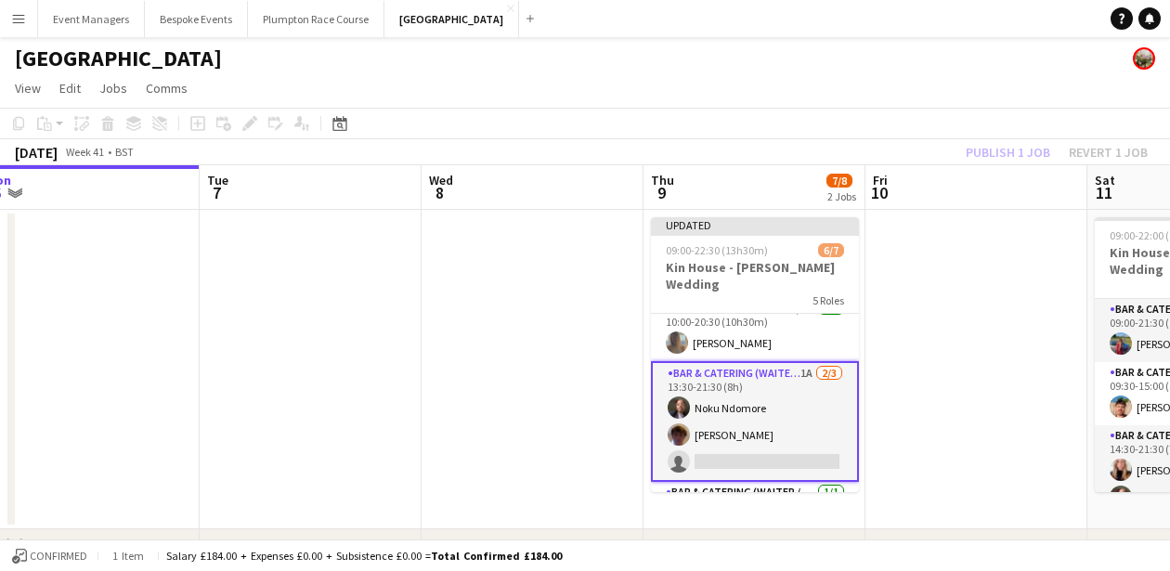
click at [994, 150] on div "Publish 1 job Revert 1 job" at bounding box center [1057, 152] width 227 height 24
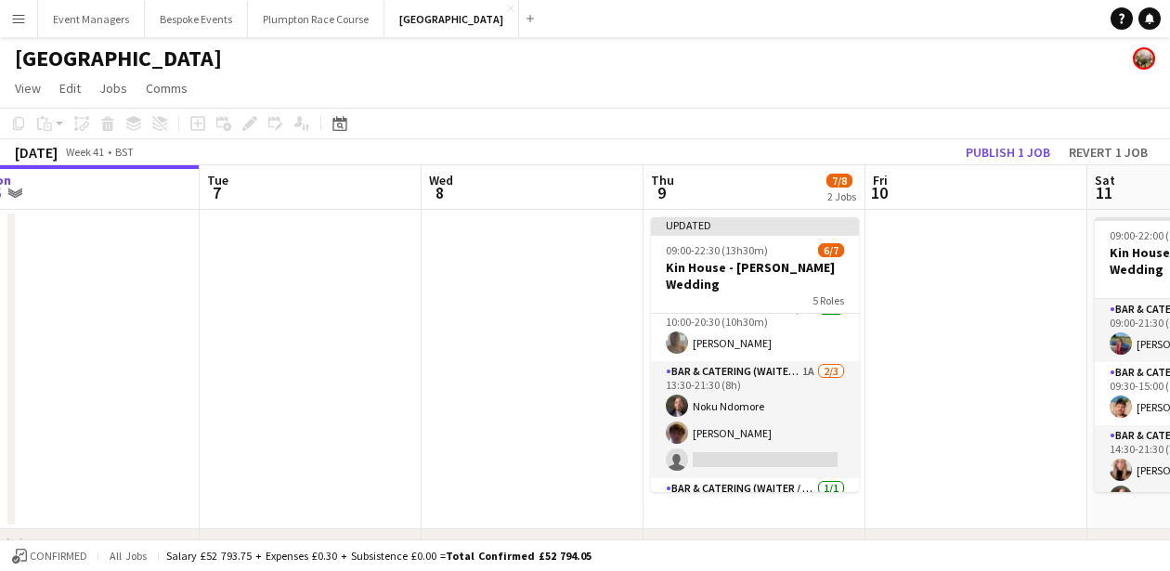
click at [994, 150] on button "Publish 1 job" at bounding box center [1007, 152] width 99 height 24
